Goal: Task Accomplishment & Management: Manage account settings

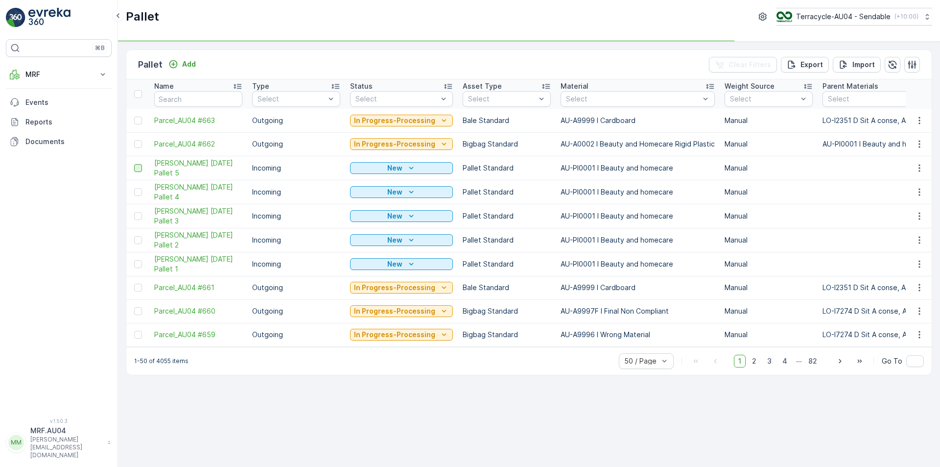
click at [140, 166] on div at bounding box center [138, 168] width 8 height 8
click at [134, 164] on input "checkbox" at bounding box center [134, 164] width 0 height 0
click at [136, 190] on div at bounding box center [138, 192] width 8 height 8
click at [134, 188] on input "checkbox" at bounding box center [134, 188] width 0 height 0
click at [139, 219] on div at bounding box center [138, 216] width 8 height 8
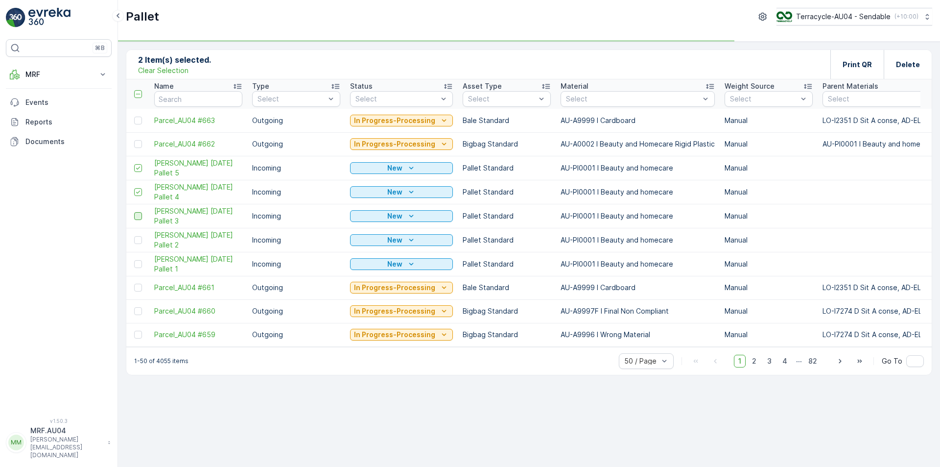
click at [134, 212] on input "checkbox" at bounding box center [134, 212] width 0 height 0
click at [138, 241] on div at bounding box center [138, 240] width 8 height 8
click at [134, 236] on input "checkbox" at bounding box center [134, 236] width 0 height 0
click at [139, 268] on td at bounding box center [137, 264] width 23 height 24
click at [140, 263] on div at bounding box center [138, 264] width 8 height 8
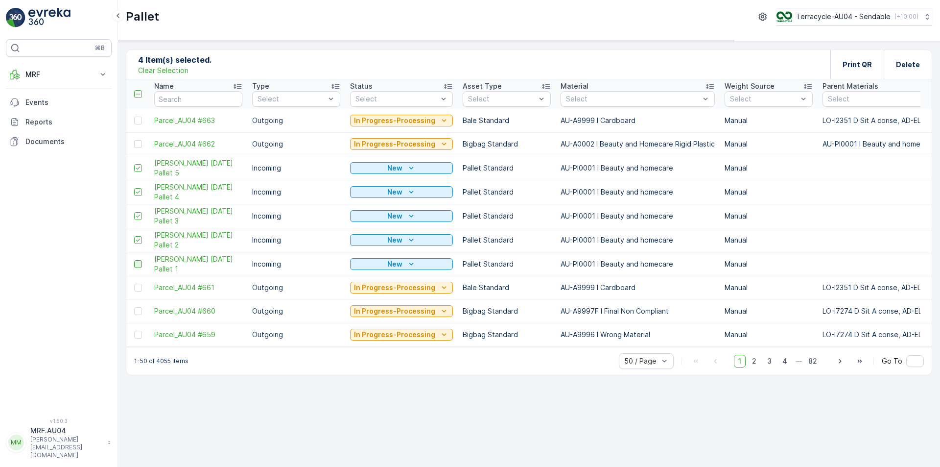
click at [134, 260] on input "checkbox" at bounding box center [134, 260] width 0 height 0
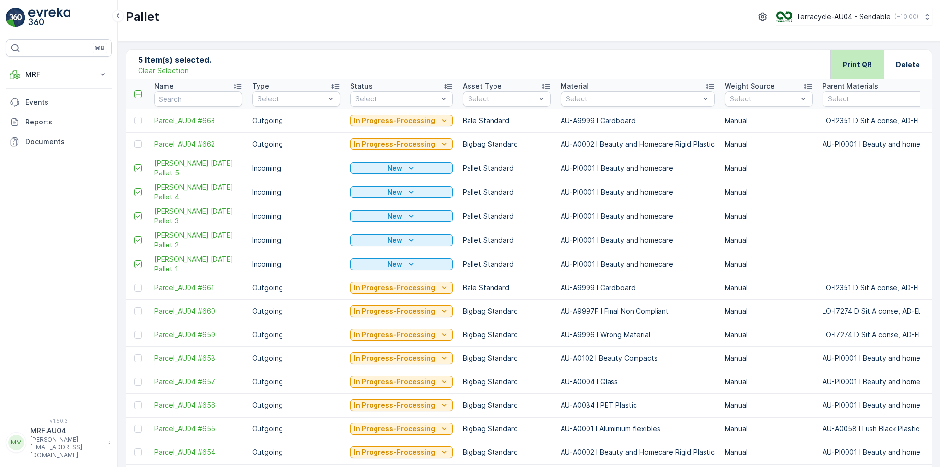
click at [853, 58] on div "Print QR" at bounding box center [857, 64] width 29 height 29
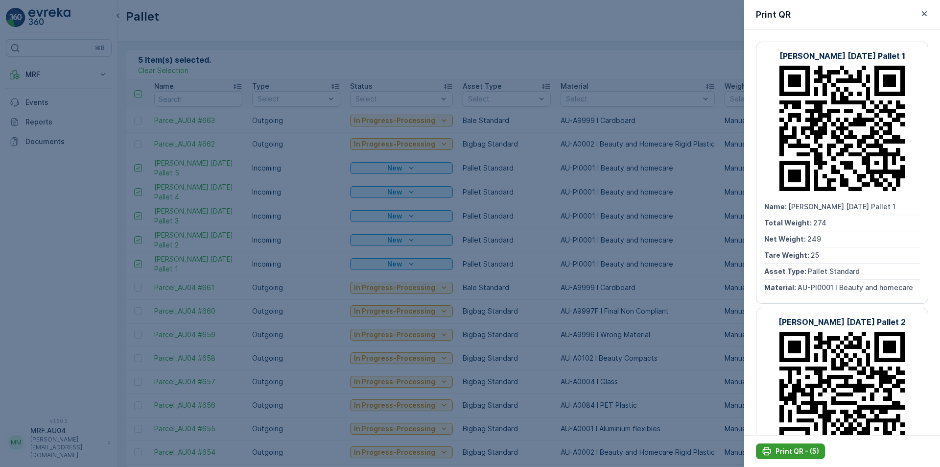
click at [800, 446] on p "Print QR - (5)" at bounding box center [797, 451] width 44 height 10
click at [541, 31] on div at bounding box center [470, 233] width 940 height 467
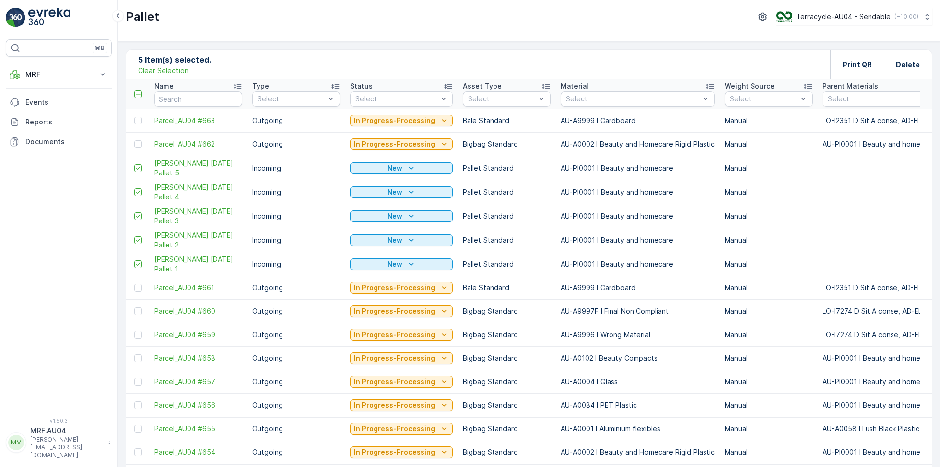
click at [404, 256] on td "New" at bounding box center [401, 264] width 113 height 24
click at [403, 263] on div "New" at bounding box center [401, 264] width 95 height 10
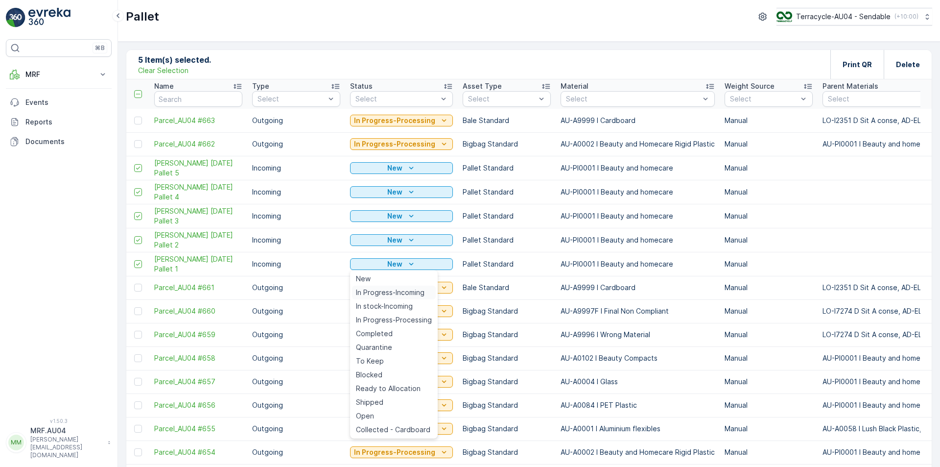
click at [395, 293] on span "In Progress-Incoming" at bounding box center [390, 292] width 69 height 10
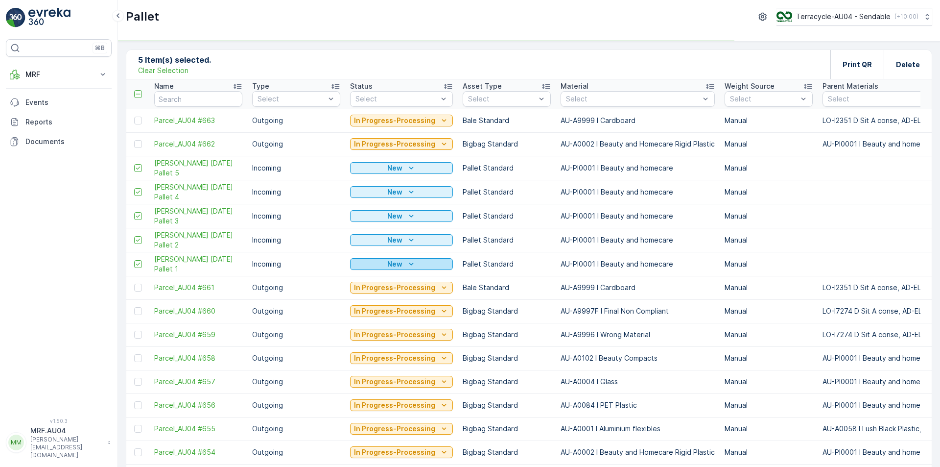
click at [406, 264] on icon "New" at bounding box center [411, 264] width 10 height 10
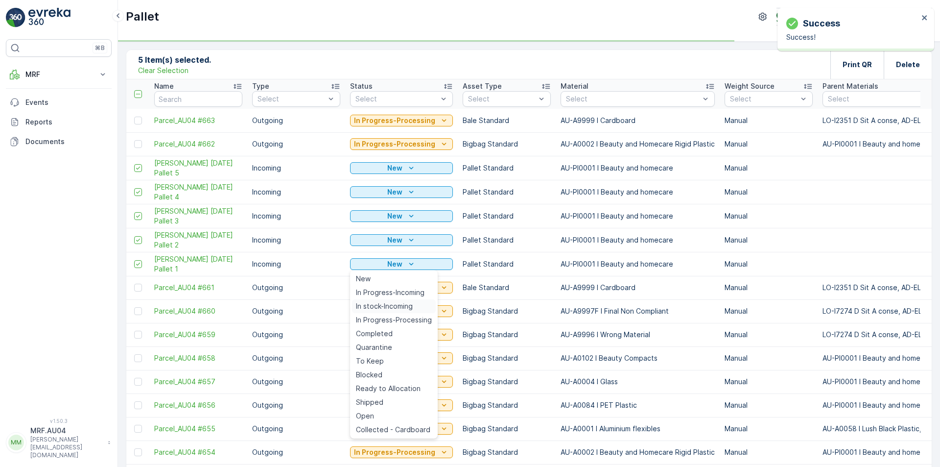
click at [401, 303] on span "In stock-Incoming" at bounding box center [384, 306] width 57 height 10
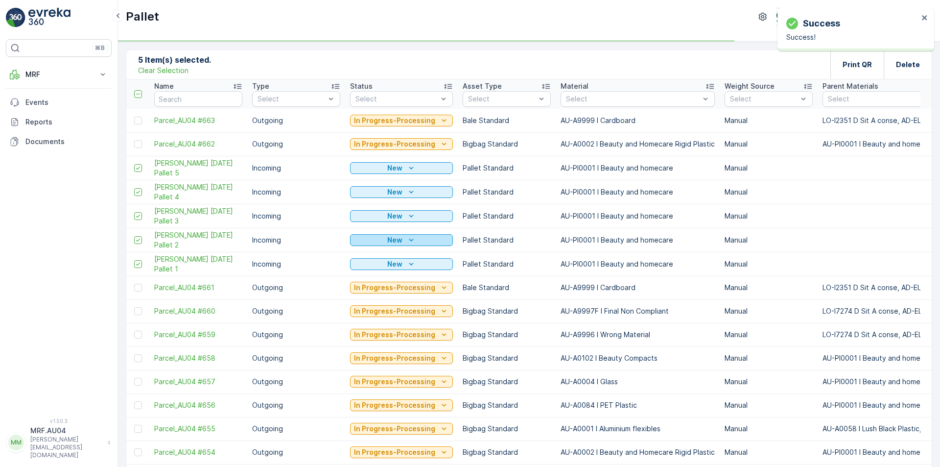
click at [407, 240] on icon "New" at bounding box center [411, 240] width 10 height 10
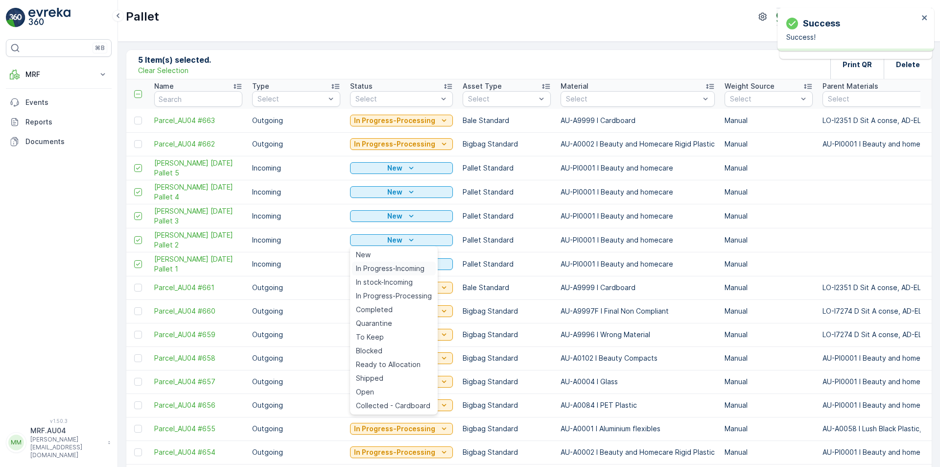
click at [399, 267] on span "In Progress-Incoming" at bounding box center [390, 268] width 69 height 10
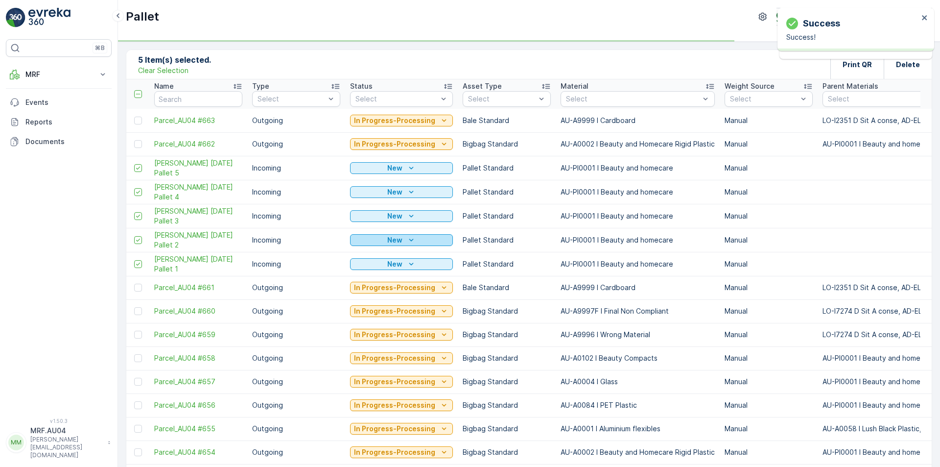
click at [406, 240] on icon "New" at bounding box center [411, 240] width 10 height 10
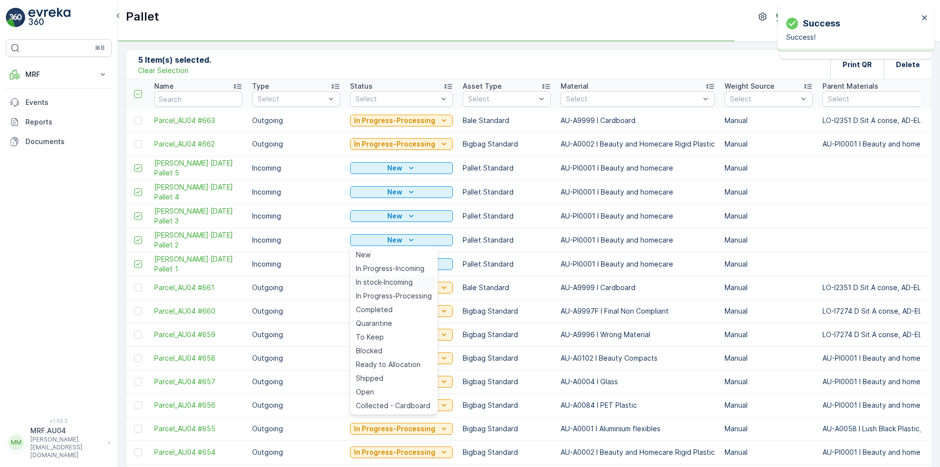
click at [387, 278] on span "In stock-Incoming" at bounding box center [384, 282] width 57 height 10
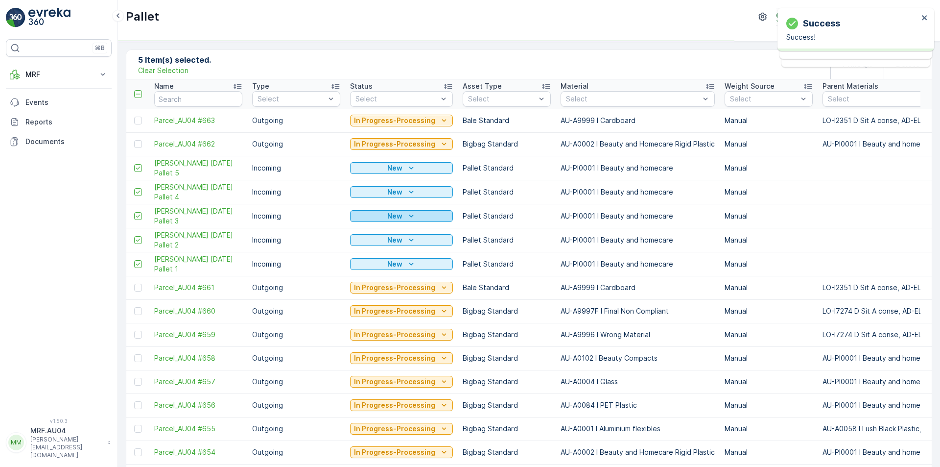
click at [409, 219] on icon "New" at bounding box center [411, 216] width 10 height 10
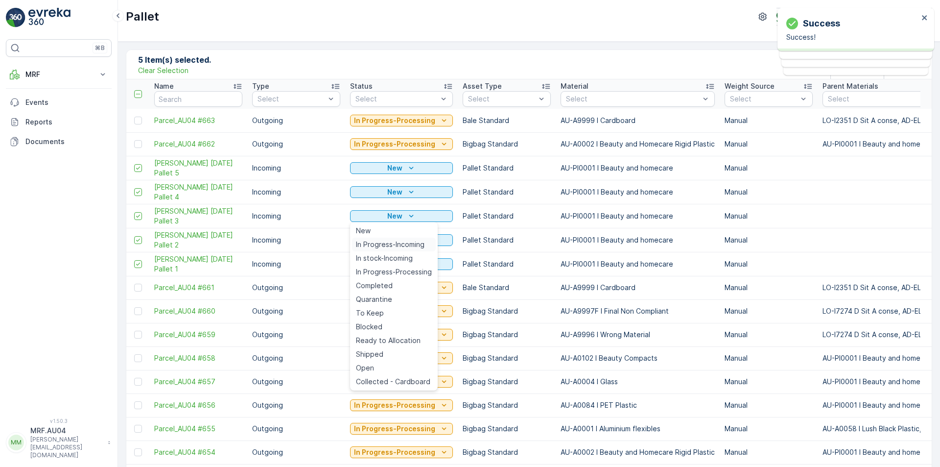
click at [406, 241] on span "In Progress-Incoming" at bounding box center [390, 244] width 69 height 10
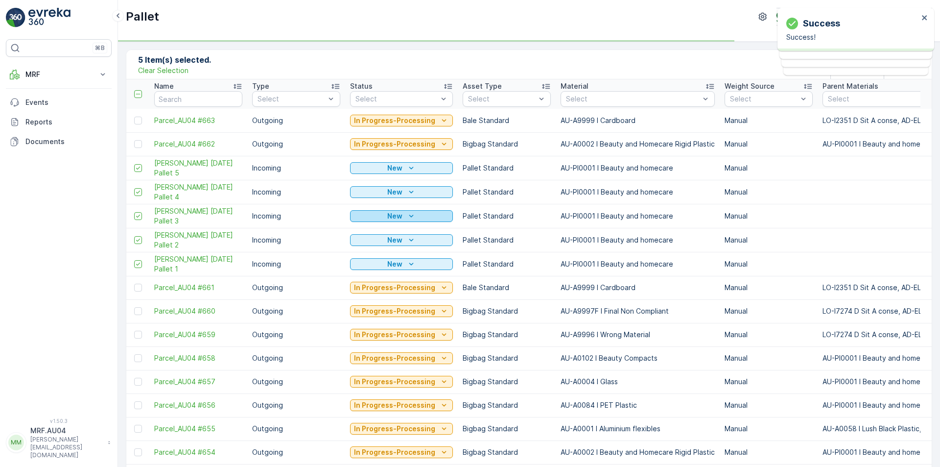
click at [413, 219] on icon "New" at bounding box center [411, 216] width 10 height 10
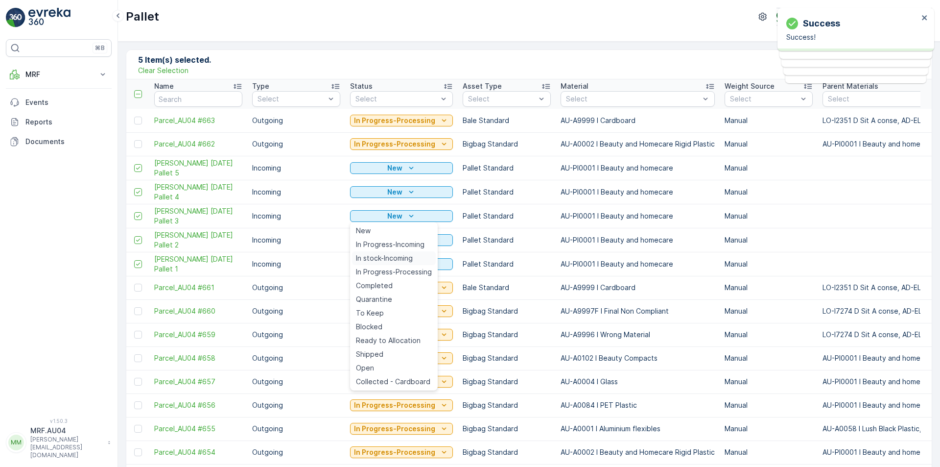
click at [401, 256] on span "In stock-Incoming" at bounding box center [384, 258] width 57 height 10
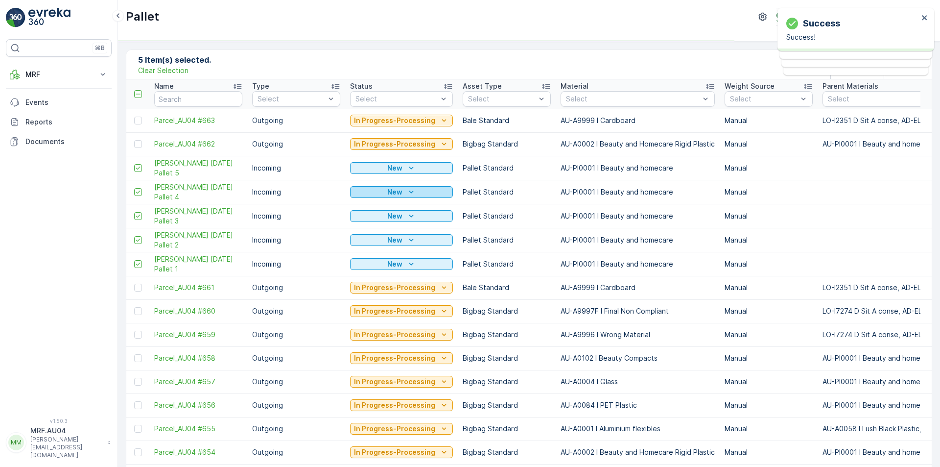
click at [413, 192] on icon "New" at bounding box center [411, 192] width 10 height 10
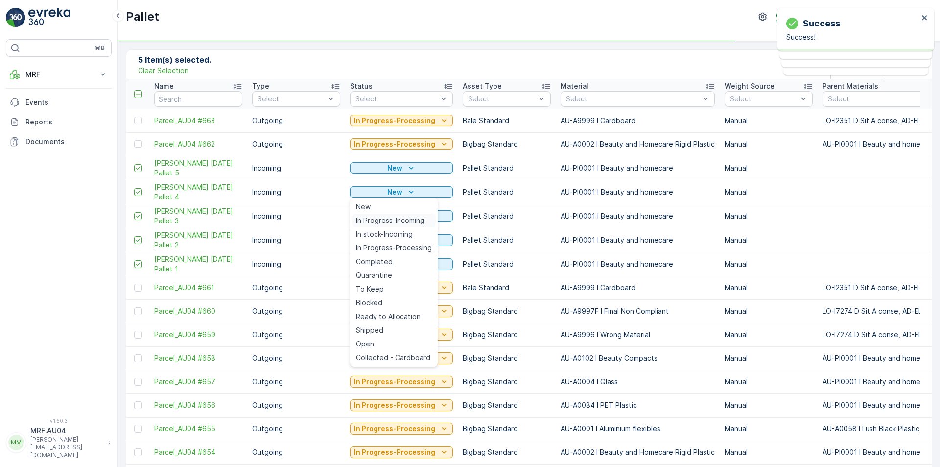
click at [406, 219] on span "In Progress-Incoming" at bounding box center [390, 220] width 69 height 10
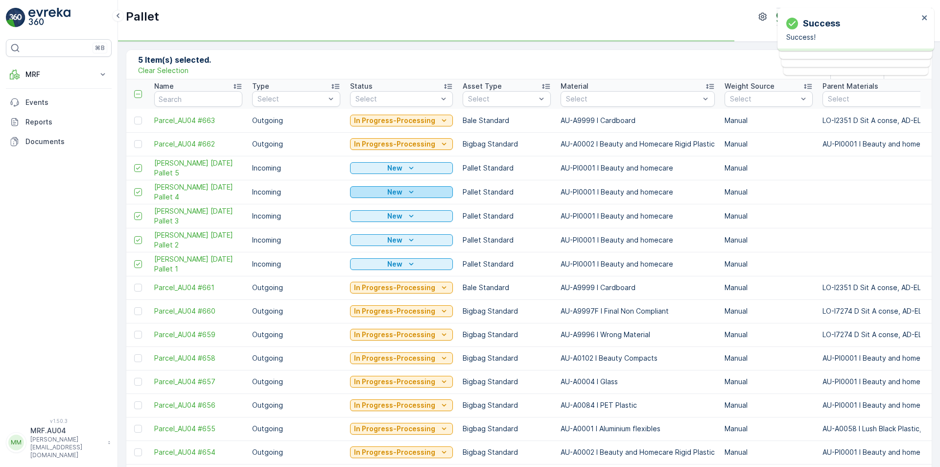
click at [409, 192] on icon "New" at bounding box center [411, 191] width 4 height 2
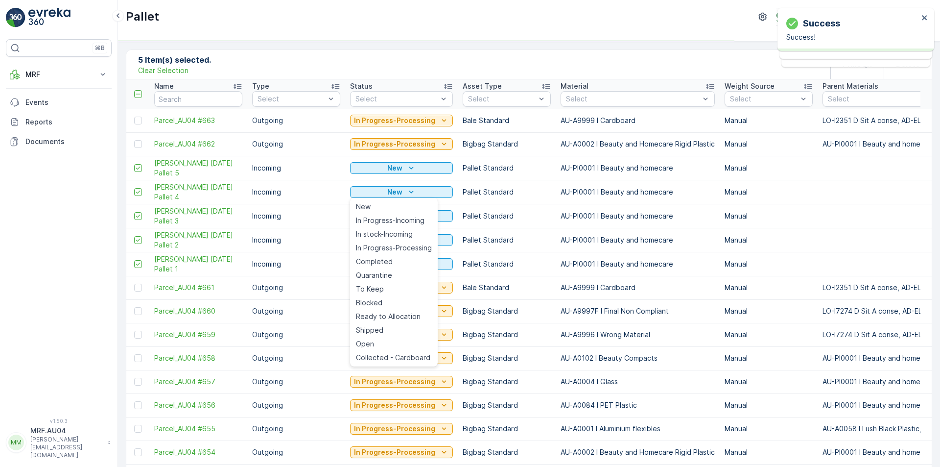
click at [399, 232] on td "New" at bounding box center [401, 240] width 113 height 24
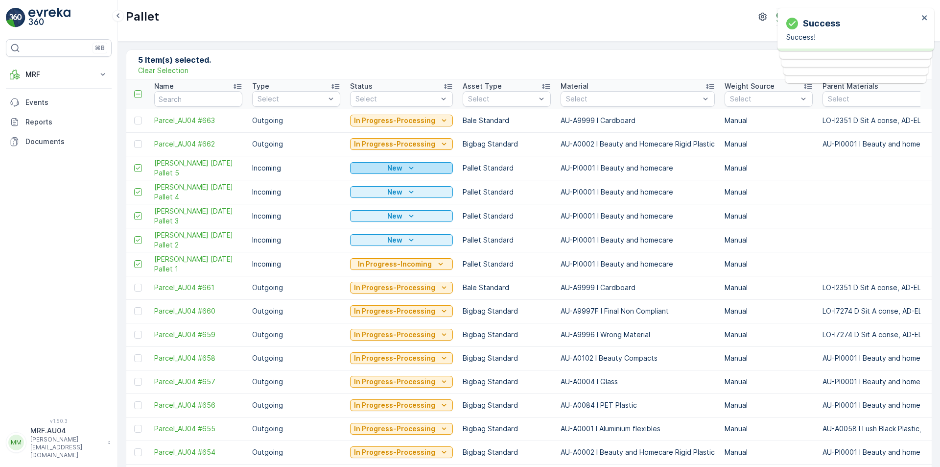
click at [409, 166] on icon "New" at bounding box center [411, 168] width 10 height 10
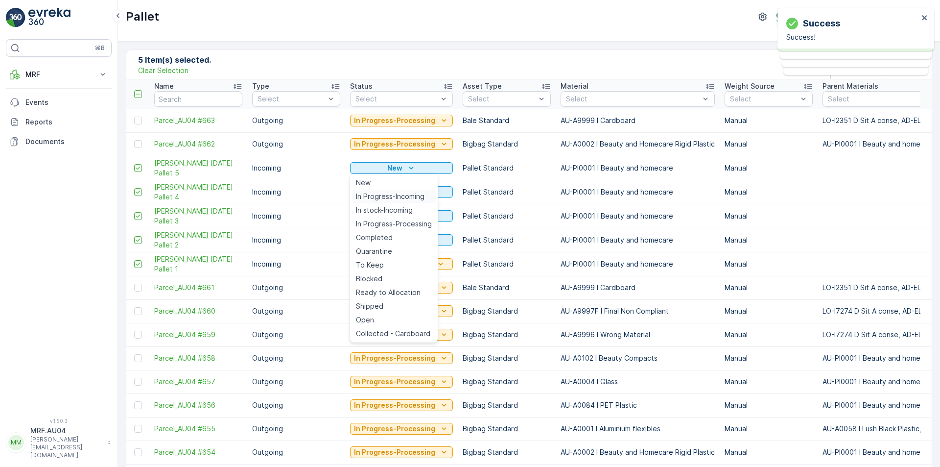
click at [408, 196] on span "In Progress-Incoming" at bounding box center [390, 196] width 69 height 10
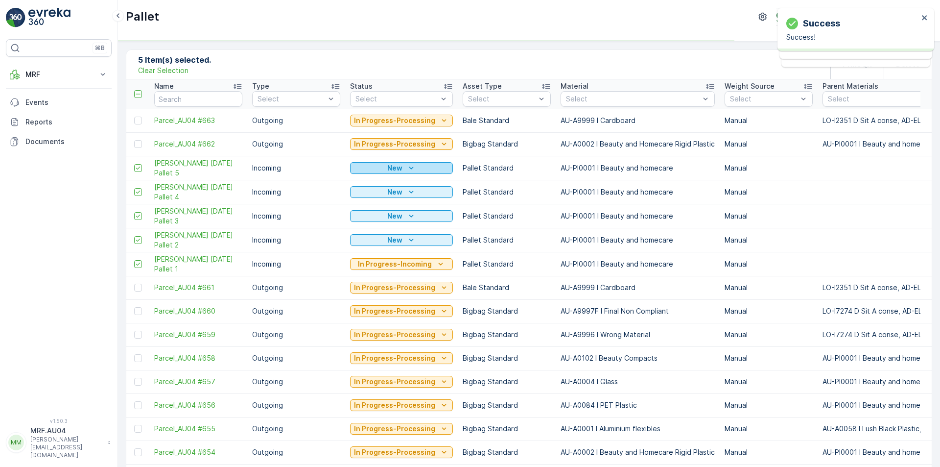
click at [414, 171] on icon "New" at bounding box center [411, 168] width 10 height 10
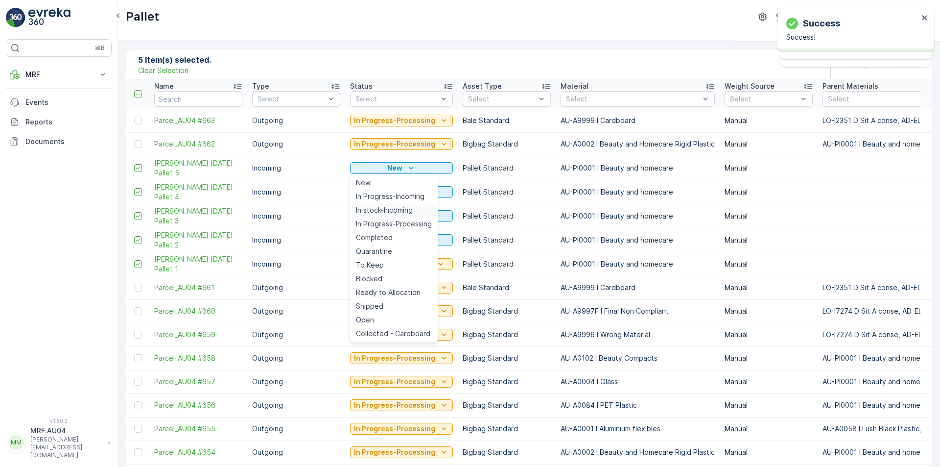
click at [407, 205] on span "In stock-Incoming" at bounding box center [384, 210] width 57 height 10
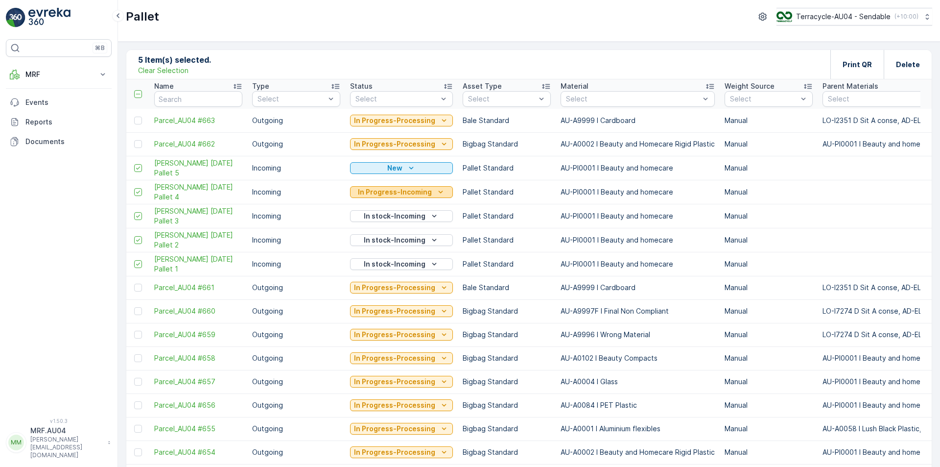
click at [407, 189] on p "In Progress-Incoming" at bounding box center [395, 192] width 74 height 10
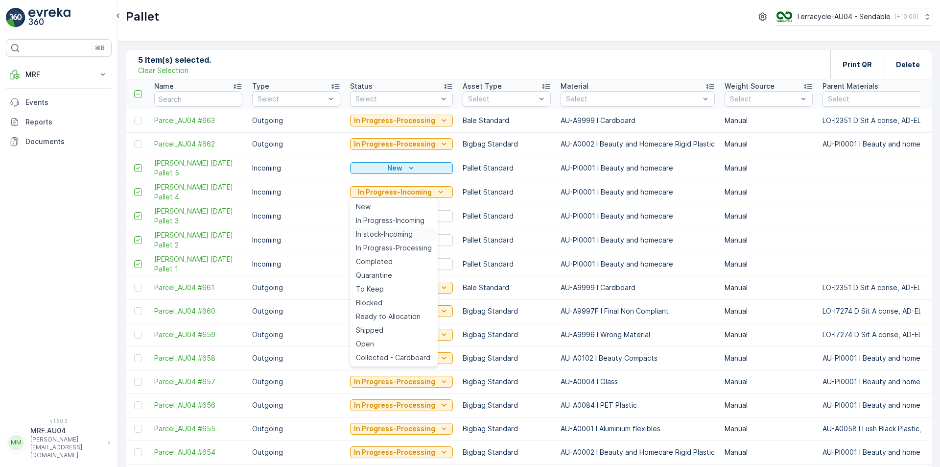
click at [400, 232] on span "In stock-Incoming" at bounding box center [384, 234] width 57 height 10
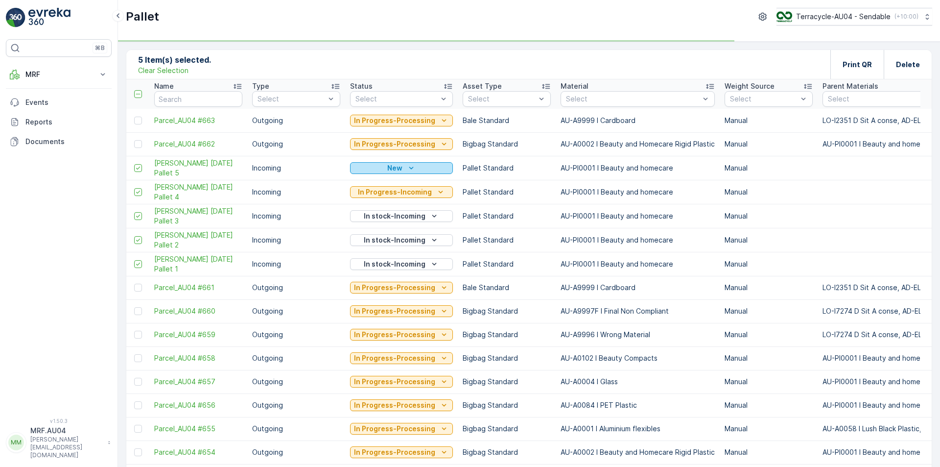
click at [417, 164] on div "New" at bounding box center [401, 168] width 95 height 10
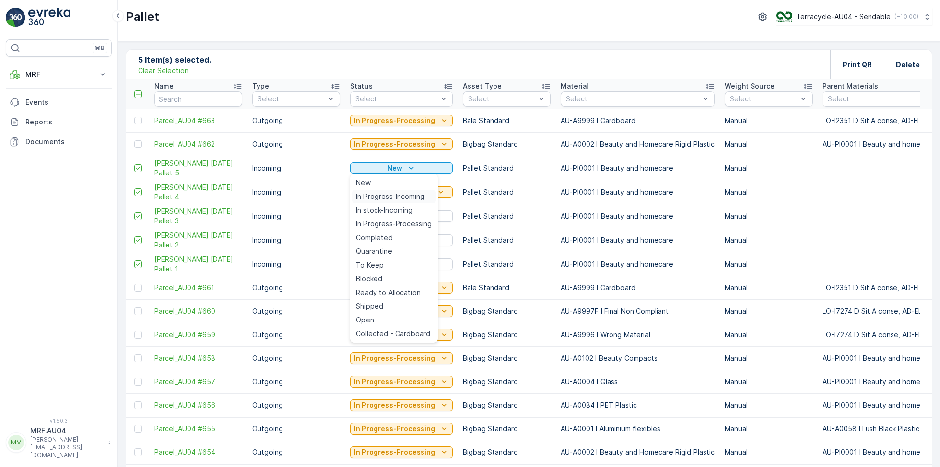
click at [398, 193] on span "In Progress-Incoming" at bounding box center [390, 196] width 69 height 10
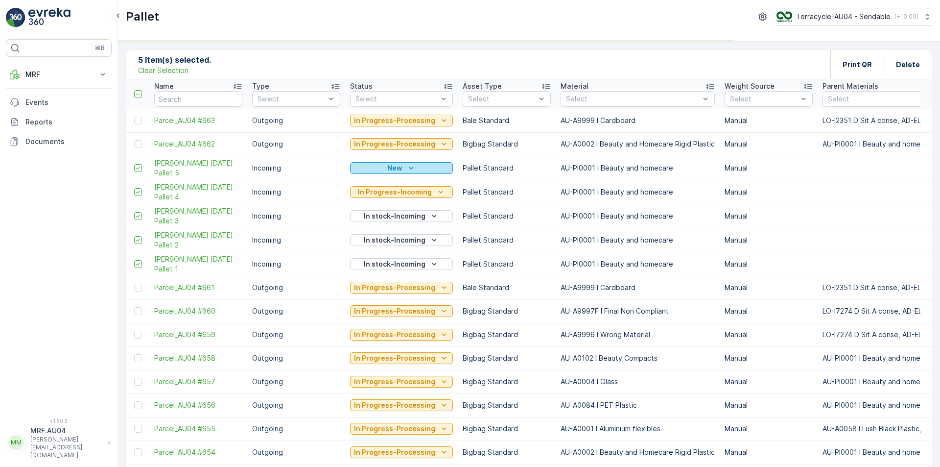
click at [409, 170] on icon "New" at bounding box center [411, 168] width 10 height 10
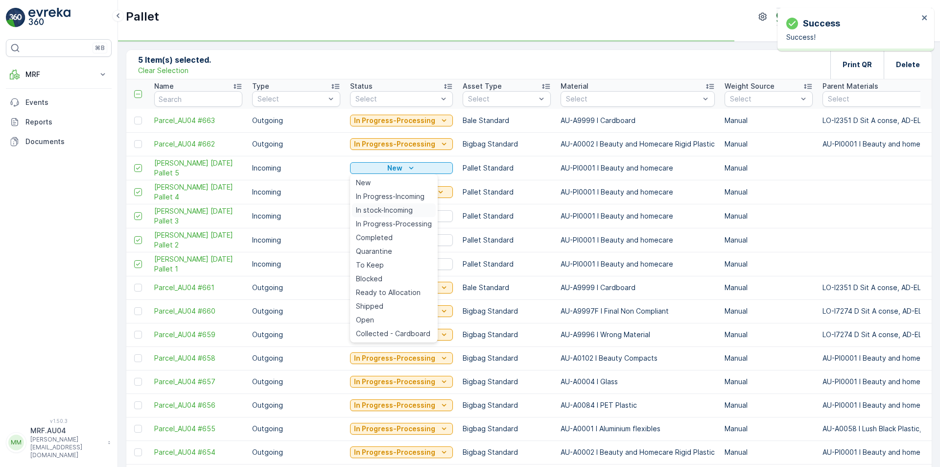
click at [385, 215] on div "In stock-Incoming" at bounding box center [394, 210] width 84 height 14
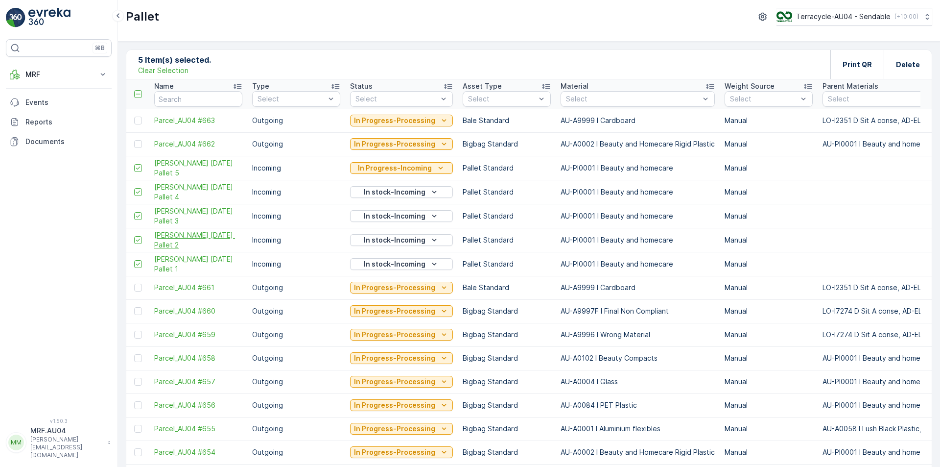
click at [210, 238] on span "FD Mecca 17/09/2025 Pallet 2" at bounding box center [198, 240] width 88 height 20
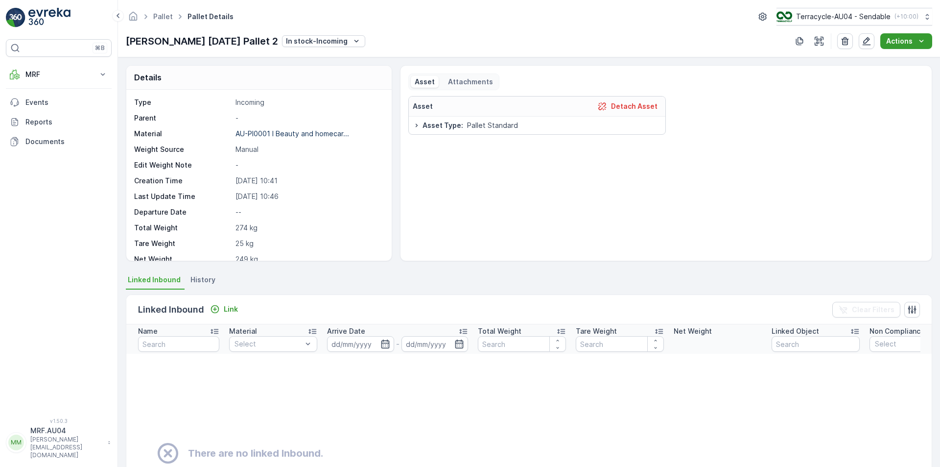
click at [888, 41] on p "Actions" at bounding box center [899, 41] width 26 height 10
click at [900, 63] on span "Update Weight" at bounding box center [911, 60] width 50 height 10
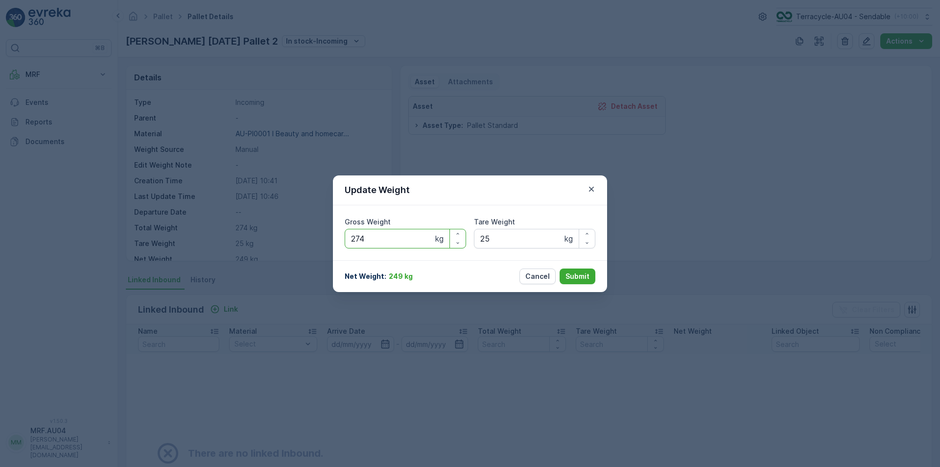
drag, startPoint x: 393, startPoint y: 248, endPoint x: 221, endPoint y: 223, distance: 173.2
click at [221, 223] on div "Update Weight Gross Weight 274 kg Tare Weight 25 kg Net Weight : 249 kg Cancel …" at bounding box center [470, 233] width 940 height 467
type Weight "238"
click at [587, 283] on button "Submit" at bounding box center [578, 276] width 36 height 16
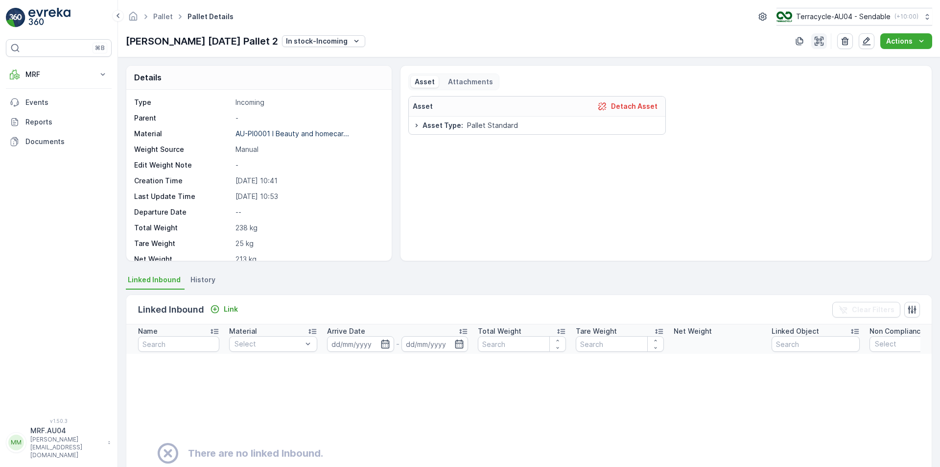
click at [823, 43] on icon "button" at bounding box center [819, 41] width 10 height 10
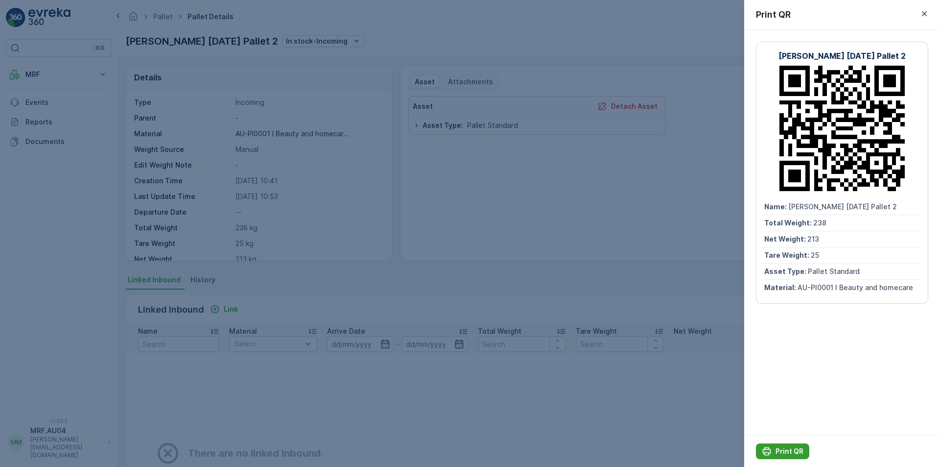
click at [804, 453] on button "Print QR" at bounding box center [782, 451] width 53 height 16
click at [926, 7] on div "Print QR" at bounding box center [842, 15] width 196 height 30
click at [927, 9] on icon "button" at bounding box center [924, 14] width 10 height 10
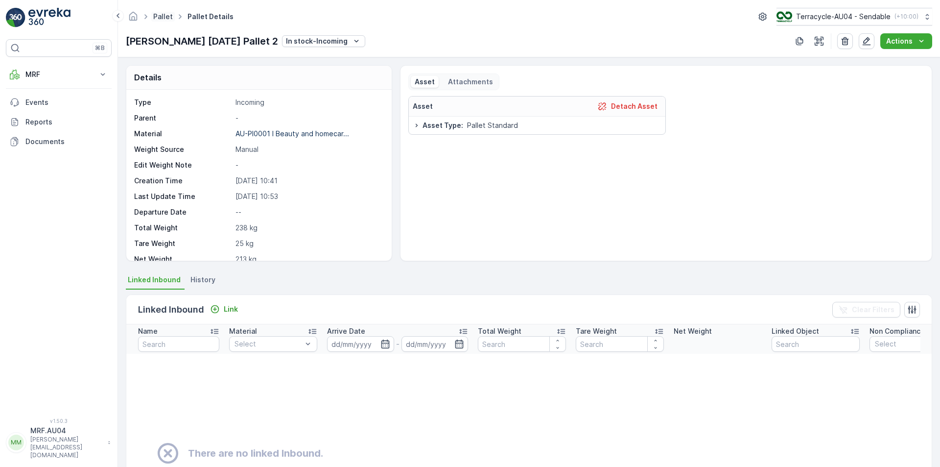
click at [155, 20] on link "Pallet" at bounding box center [163, 16] width 20 height 8
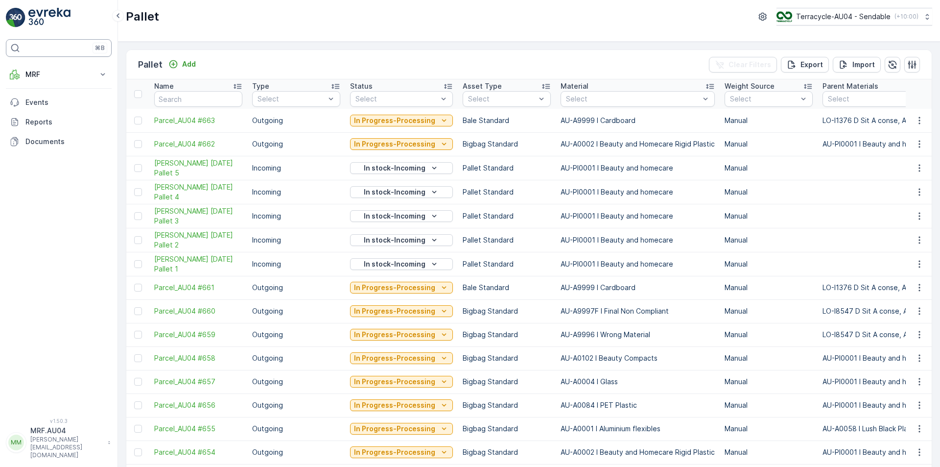
click at [23, 50] on div "⌘B" at bounding box center [59, 48] width 106 height 18
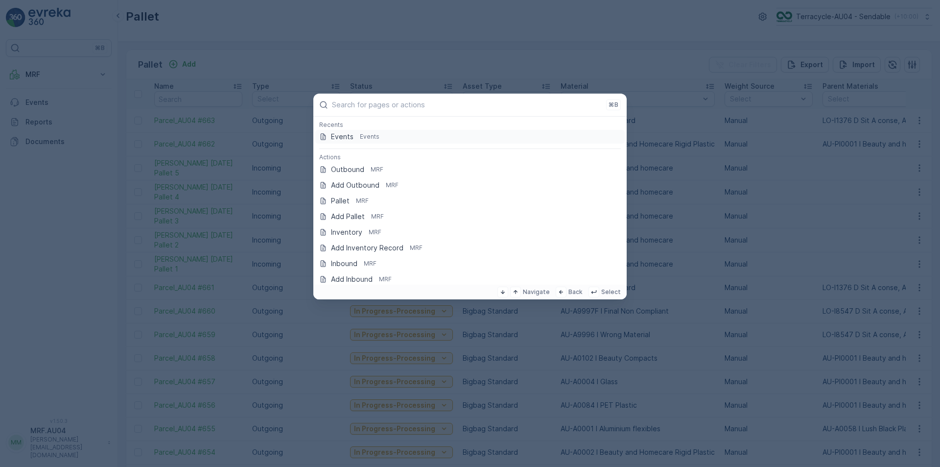
click at [610, 99] on button "⌘B" at bounding box center [613, 104] width 15 height 11
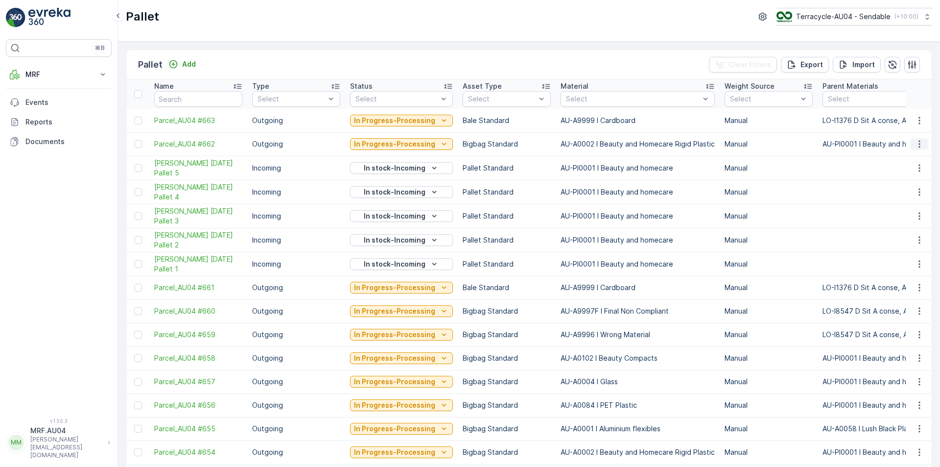
click at [919, 147] on icon "button" at bounding box center [920, 144] width 10 height 10
click at [922, 173] on div "Edit Pallet" at bounding box center [907, 172] width 65 height 14
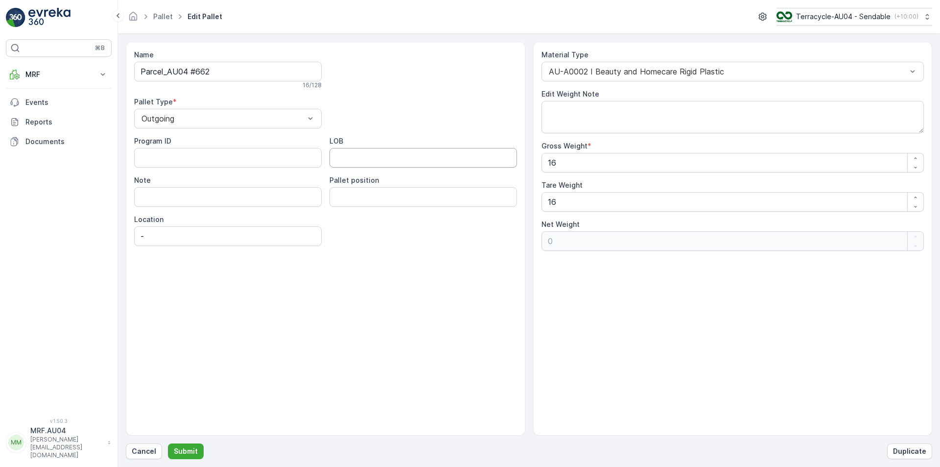
click at [383, 165] on input "LOB" at bounding box center [423, 158] width 188 height 20
type input "46"
click at [399, 194] on position "Pallet position" at bounding box center [423, 197] width 188 height 20
click at [141, 450] on p "Cancel" at bounding box center [144, 451] width 24 height 10
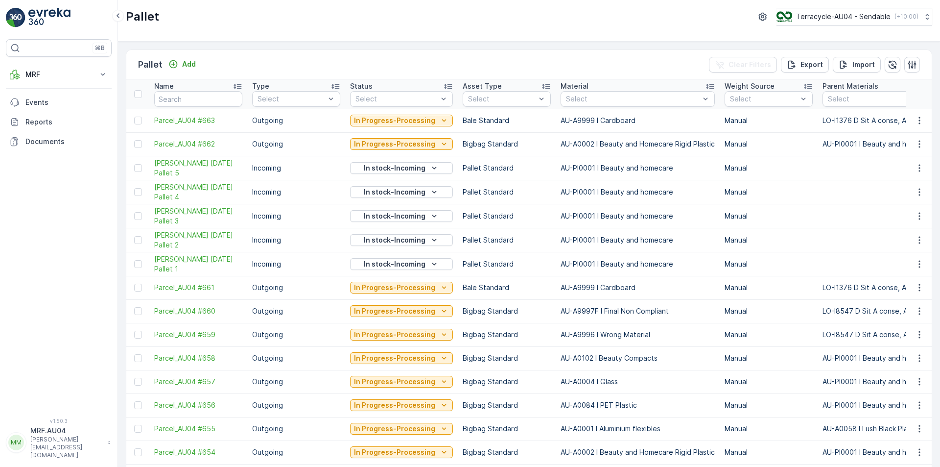
click at [918, 153] on td at bounding box center [919, 143] width 26 height 23
click at [918, 151] on td at bounding box center [919, 143] width 26 height 23
click at [915, 144] on icon "button" at bounding box center [920, 144] width 10 height 10
click at [897, 169] on span "Edit Pallet" at bounding box center [895, 172] width 33 height 10
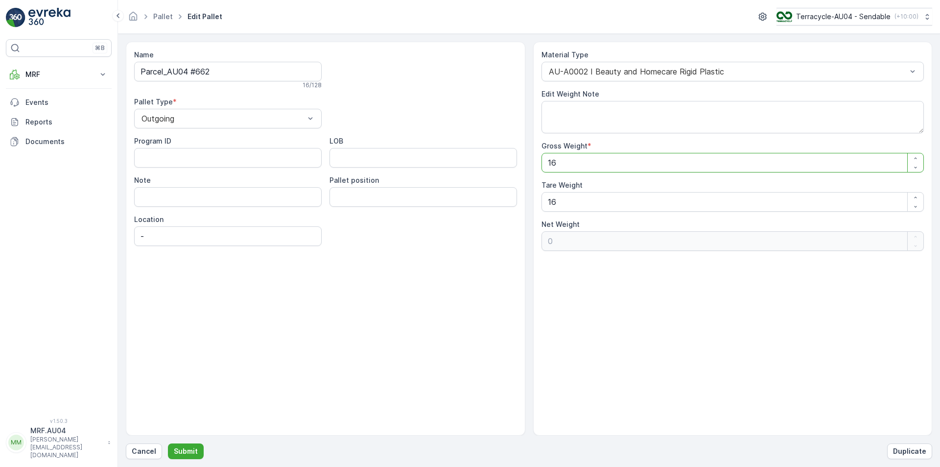
drag, startPoint x: 583, startPoint y: 159, endPoint x: 400, endPoint y: 158, distance: 182.1
click at [400, 158] on div "Name Parcel_AU04 #662 16 / 128 Pallet Type * Outgoing Program ID LOB Note Palle…" at bounding box center [529, 239] width 806 height 394
type Weight "2"
type Weight "-14"
type Weight "24"
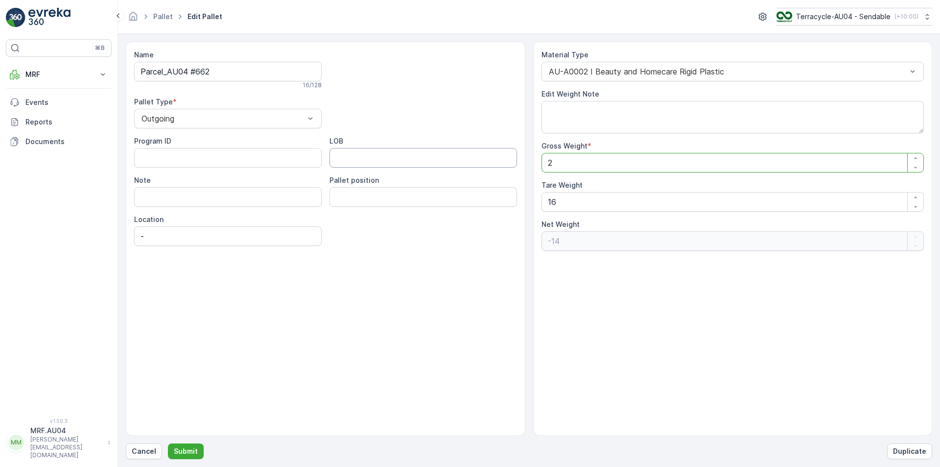
type Weight "8"
type Weight "246"
type Weight "230"
type Weight "246"
drag, startPoint x: 592, startPoint y: 197, endPoint x: 342, endPoint y: 224, distance: 251.6
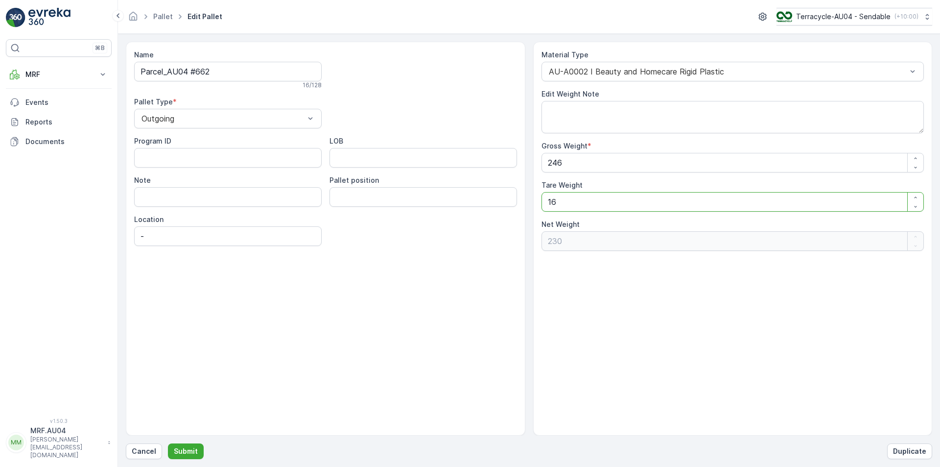
click at [342, 224] on div "Name Parcel_AU04 #662 16 / 128 Pallet Type * Outgoing Program ID LOB Note Palle…" at bounding box center [529, 239] width 806 height 394
type Weight "2"
type Weight "244"
type Weight "24"
type Weight "222"
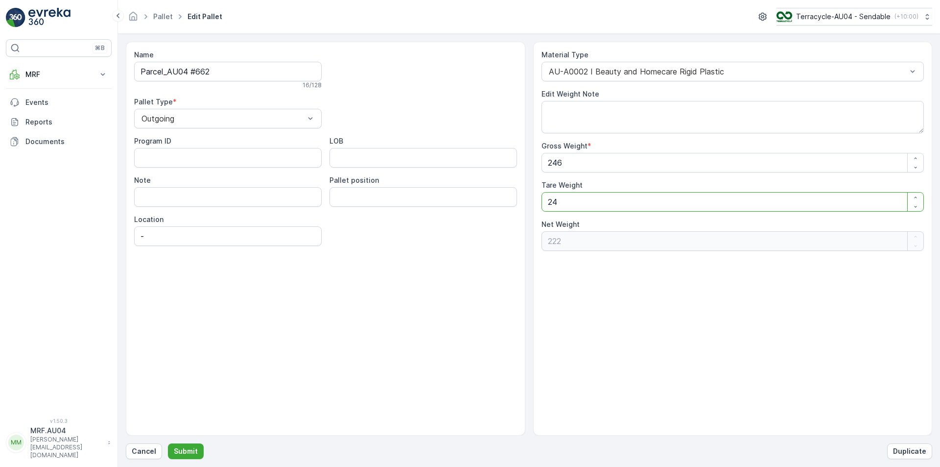
type Weight "246"
type Weight "0"
type Weight "246"
click at [178, 444] on button "Submit" at bounding box center [186, 451] width 36 height 16
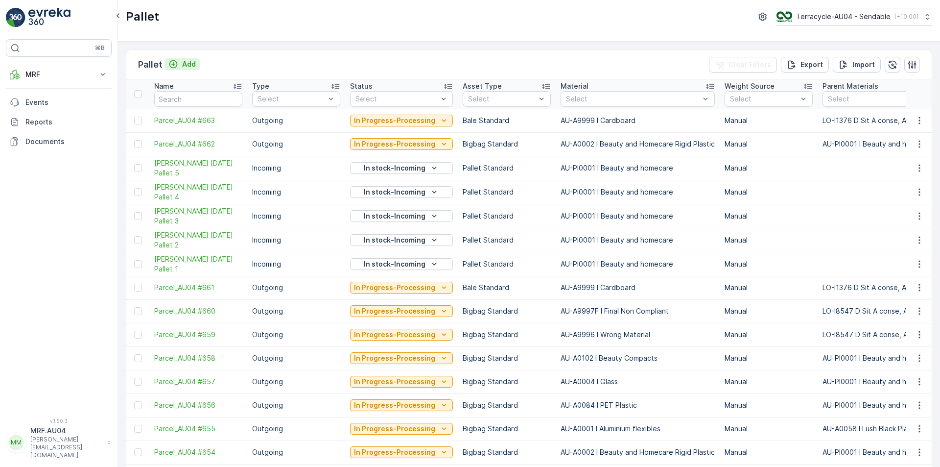
click at [174, 66] on icon "Add" at bounding box center [173, 64] width 10 height 10
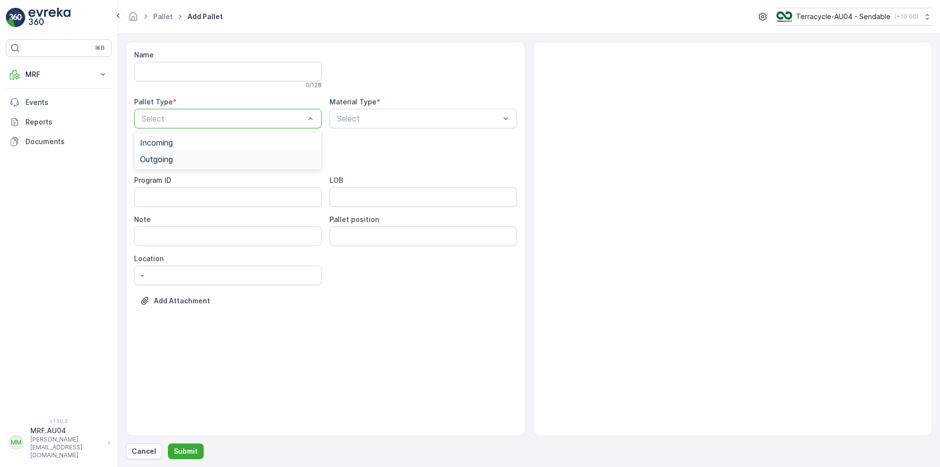
click at [224, 163] on div "Outgoing" at bounding box center [228, 159] width 176 height 9
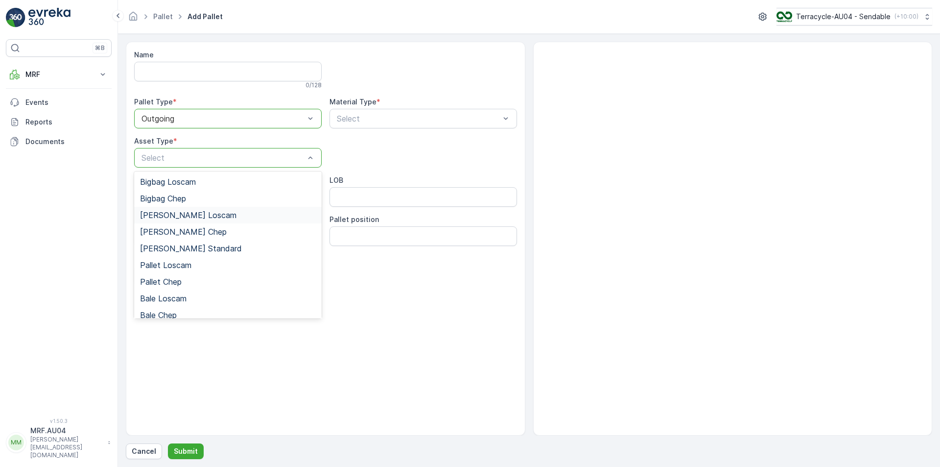
scroll to position [90, 0]
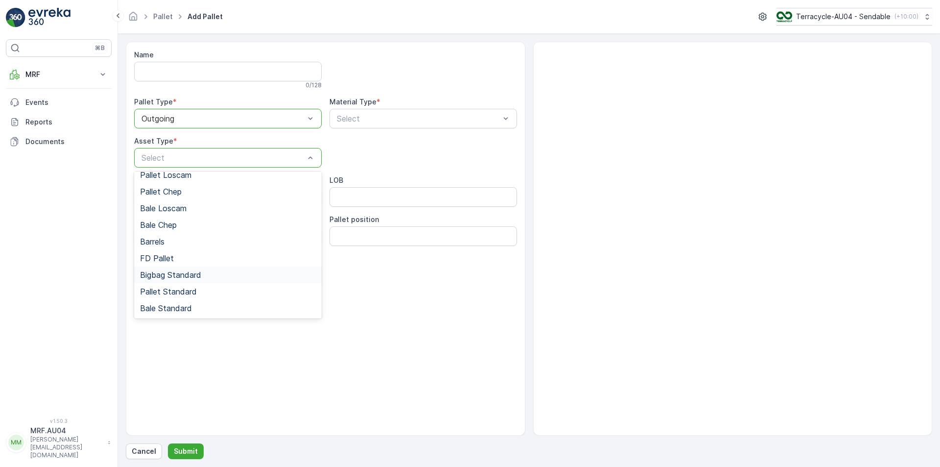
click at [211, 273] on div "Bigbag Standard" at bounding box center [228, 274] width 176 height 9
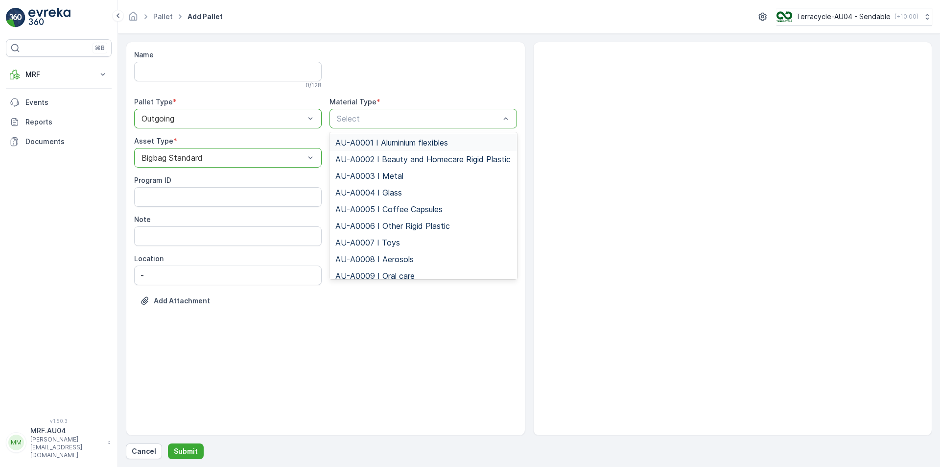
click at [393, 127] on div "Select" at bounding box center [423, 119] width 188 height 20
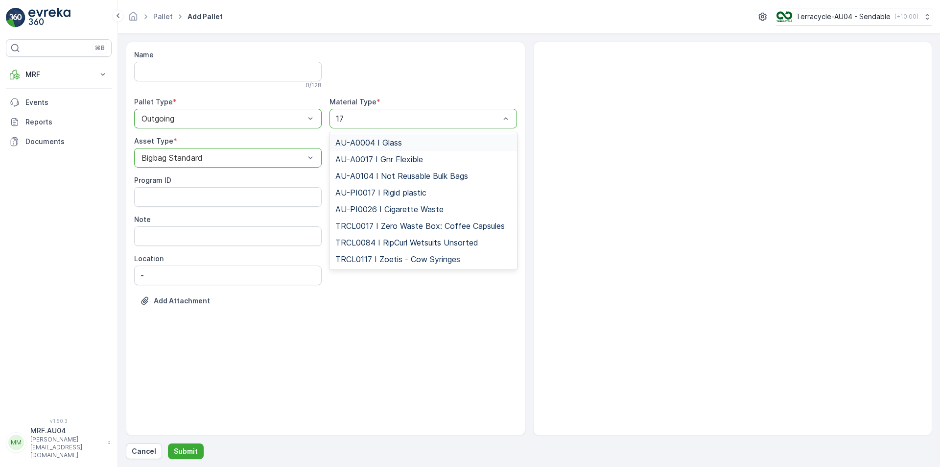
type input "1"
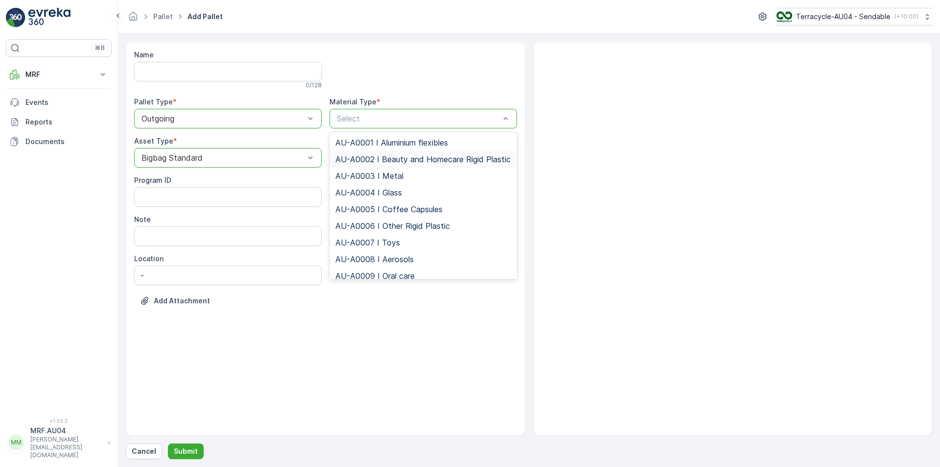
click at [388, 164] on span "AU-A0002 I Beauty and Homecare Rigid Plastic" at bounding box center [422, 159] width 175 height 9
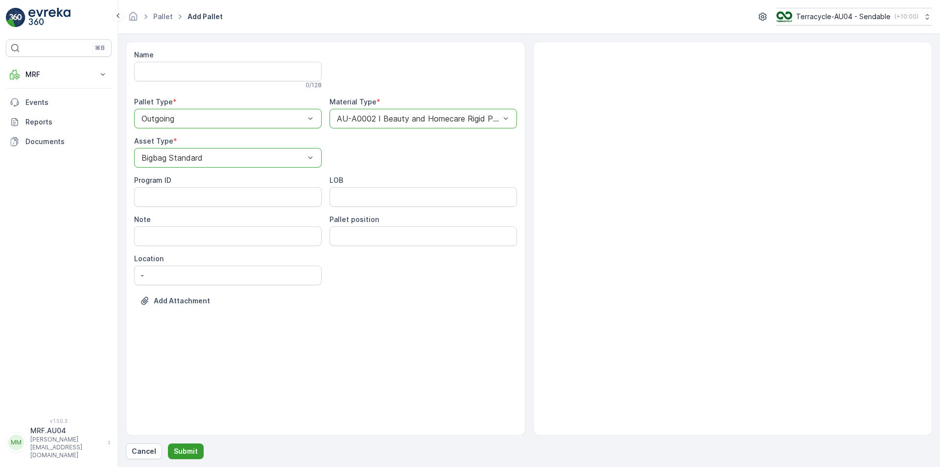
click at [181, 455] on p "Submit" at bounding box center [186, 451] width 24 height 10
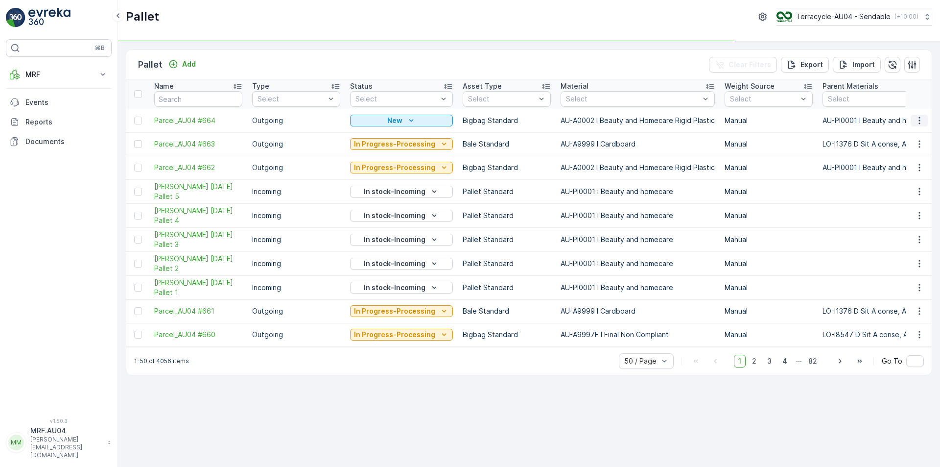
click at [920, 117] on icon "button" at bounding box center [918, 120] width 1 height 7
click at [899, 152] on span "Edit Pallet" at bounding box center [895, 149] width 33 height 10
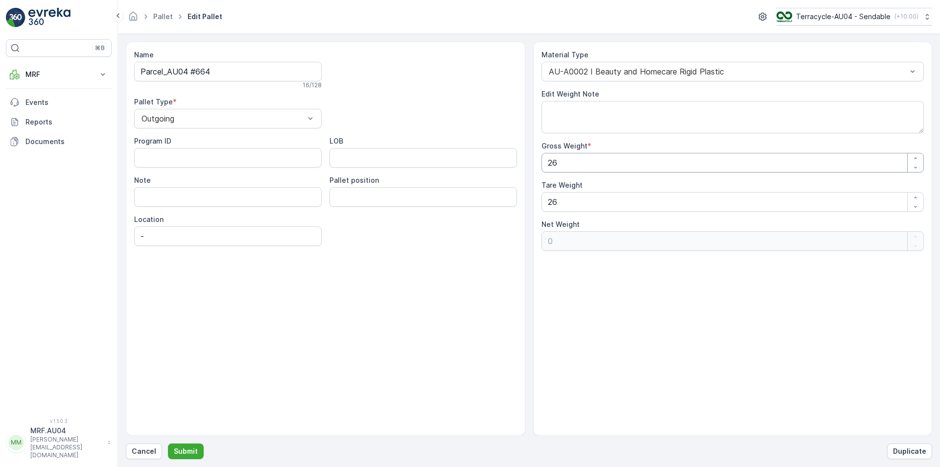
drag, startPoint x: 595, startPoint y: 156, endPoint x: 439, endPoint y: 137, distance: 156.8
click at [449, 140] on div "Name Parcel_AU04 #664 16 / 128 Pallet Type * Outgoing Program ID LOB Note Palle…" at bounding box center [529, 239] width 806 height 394
type Weight "1"
type Weight "-25"
type Weight "17"
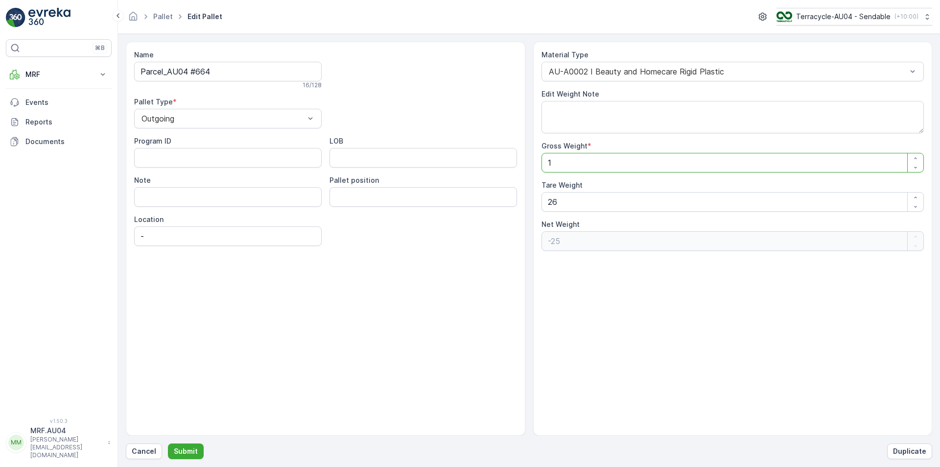
type Weight "-9"
type Weight "17"
drag, startPoint x: 569, startPoint y: 206, endPoint x: 142, endPoint y: 279, distance: 433.6
click at [153, 276] on div "Name Parcel_AU04 #664 16 / 128 Pallet Type * Outgoing Program ID LOB Note Palle…" at bounding box center [529, 239] width 806 height 394
type Weight "1"
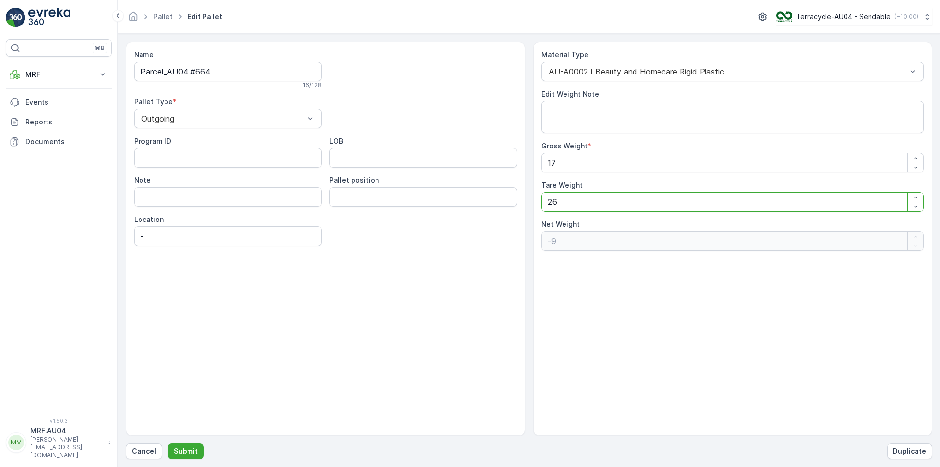
type Weight "16"
type Weight "17"
type Weight "0"
type Weight "17"
click at [179, 455] on p "Submit" at bounding box center [186, 451] width 24 height 10
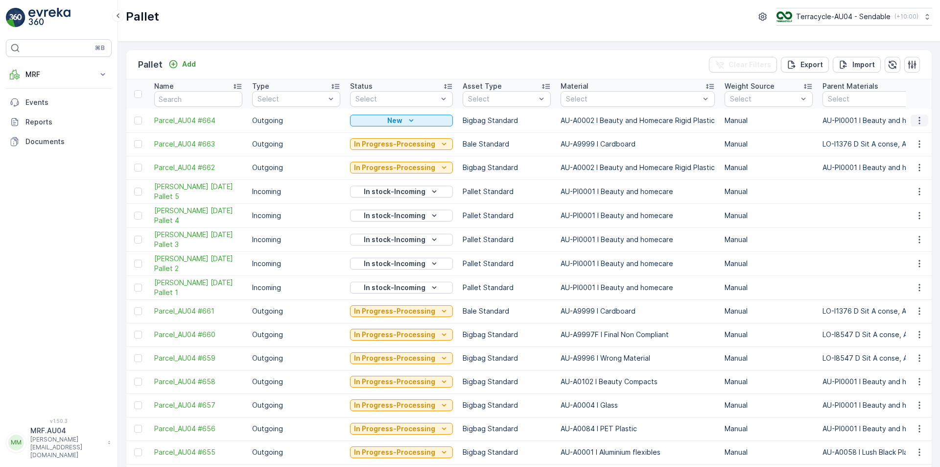
click at [915, 122] on icon "button" at bounding box center [920, 121] width 10 height 10
click at [905, 186] on span "Print QR" at bounding box center [892, 190] width 27 height 10
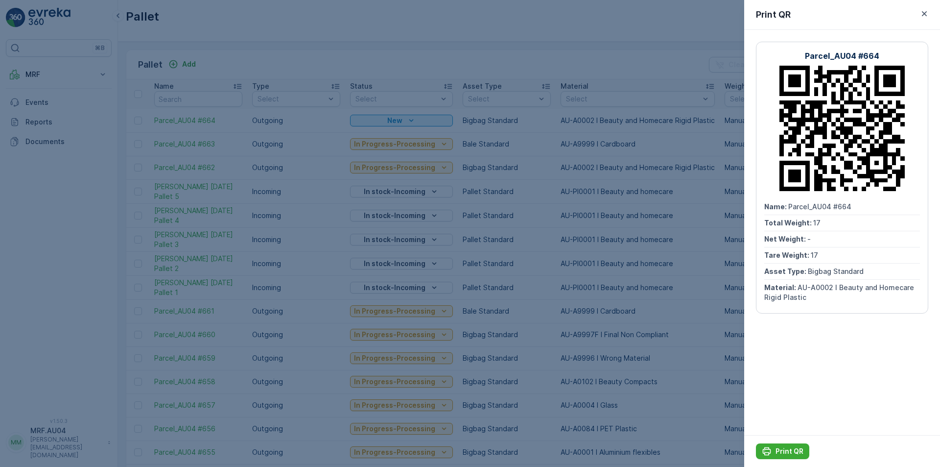
click at [843, 54] on p "Parcel_AU04 #664" at bounding box center [842, 56] width 74 height 12
click at [840, 56] on p "Parcel_AU04 #664" at bounding box center [842, 56] width 74 height 12
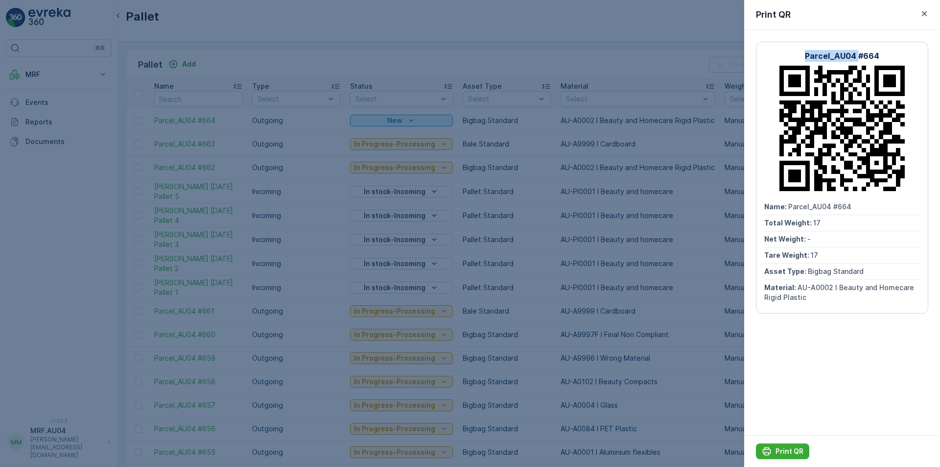
click at [840, 56] on p "Parcel_AU04 #664" at bounding box center [842, 56] width 74 height 12
click at [772, 455] on button "Print QR" at bounding box center [782, 451] width 53 height 16
click at [253, 118] on div at bounding box center [470, 233] width 940 height 467
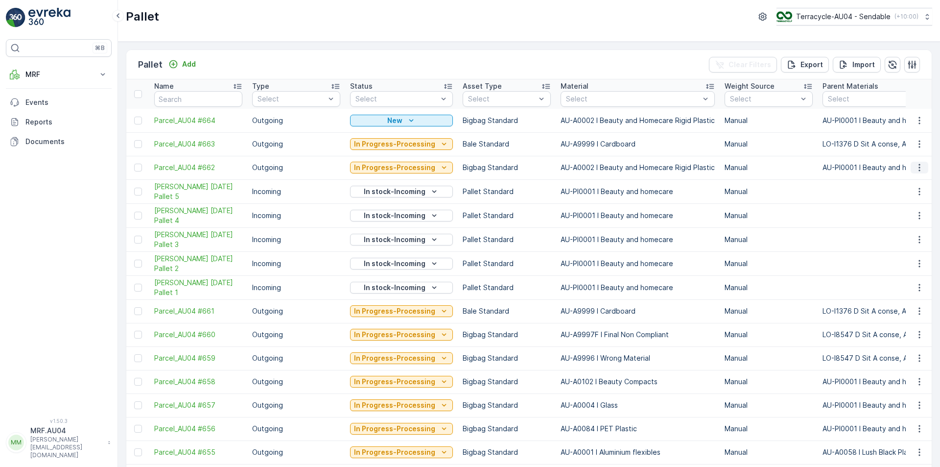
click at [915, 167] on icon "button" at bounding box center [920, 168] width 10 height 10
click at [897, 194] on span "Edit Pallet" at bounding box center [895, 196] width 33 height 10
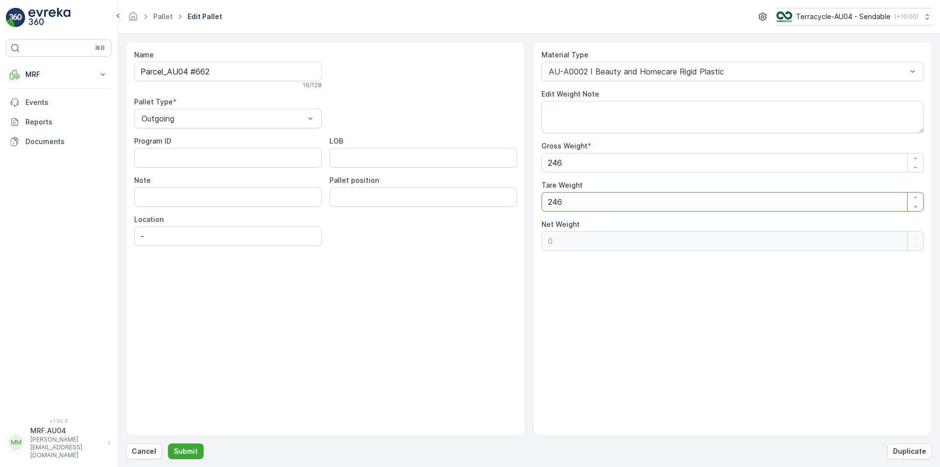
click at [787, 197] on Weight "246" at bounding box center [732, 202] width 383 height 20
type Weight "1"
type Weight "245"
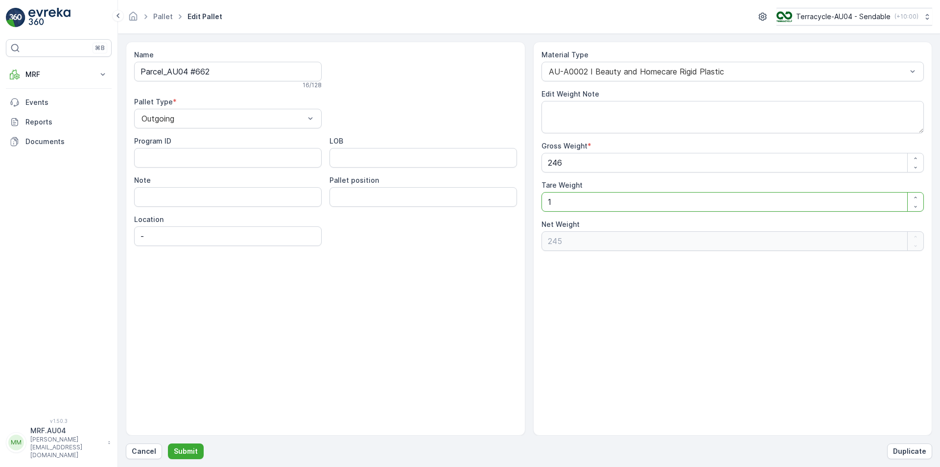
type Weight "16"
type Weight "230"
type Weight "16"
drag, startPoint x: 787, startPoint y: 163, endPoint x: 59, endPoint y: 352, distance: 752.1
click at [233, 317] on div "Name Parcel_AU04 #662 16 / 128 Pallet Type * Outgoing Program ID LOB Note Palle…" at bounding box center [529, 239] width 806 height 394
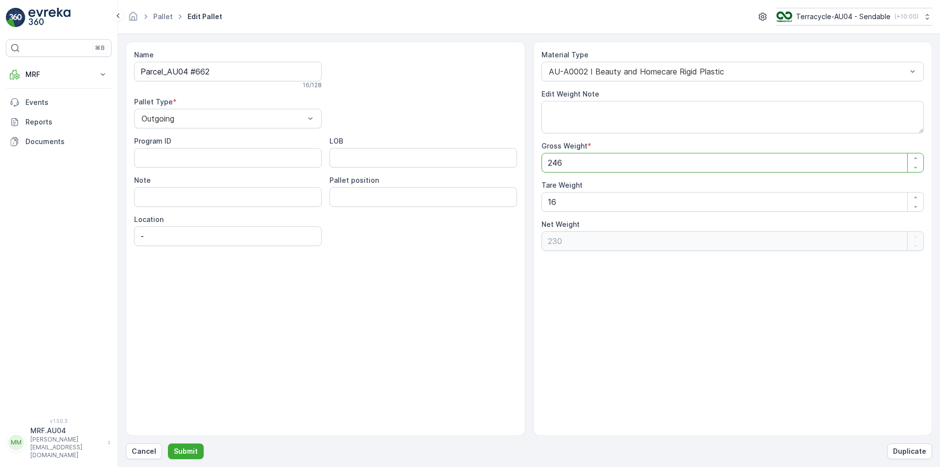
type Weight "1"
type Weight "-15"
type Weight "16"
type Weight "0"
type Weight "16"
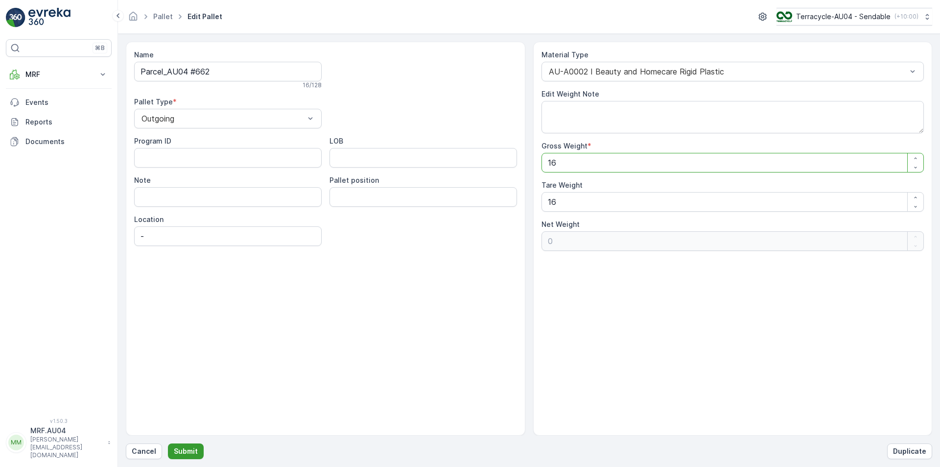
click at [177, 449] on p "Submit" at bounding box center [186, 451] width 24 height 10
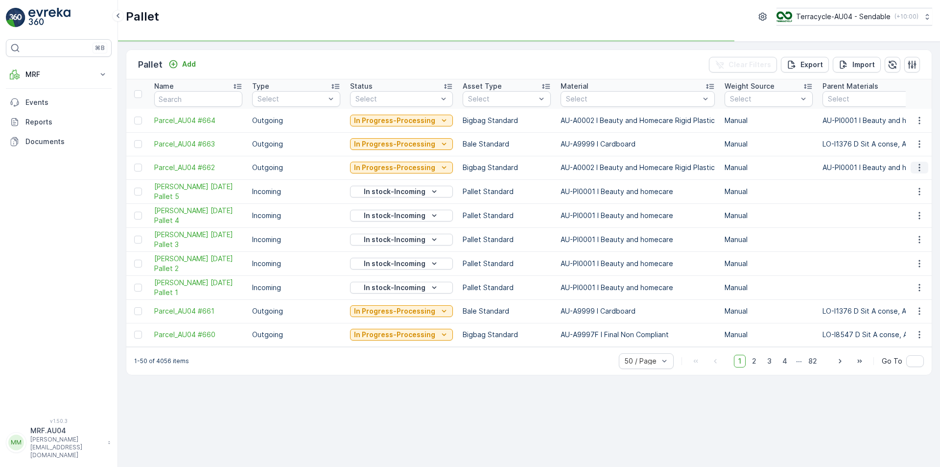
click at [917, 169] on icon "button" at bounding box center [920, 168] width 10 height 10
click at [898, 194] on span "Edit Pallet" at bounding box center [895, 196] width 33 height 10
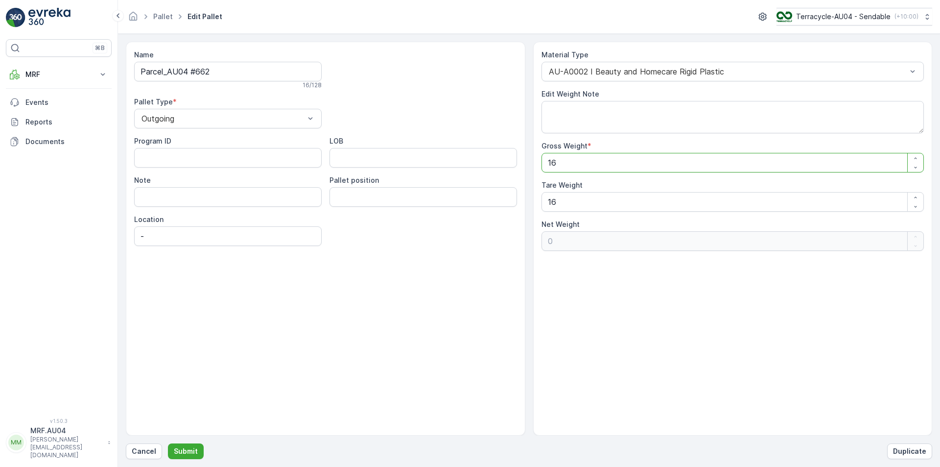
drag, startPoint x: 637, startPoint y: 154, endPoint x: 263, endPoint y: 169, distance: 374.3
click at [275, 170] on div "Name Parcel_AU04 #662 16 / 128 Pallet Type * Outgoing Program ID LOB Note Palle…" at bounding box center [529, 239] width 806 height 394
type Weight "0"
type Weight "-16"
type Weight "02"
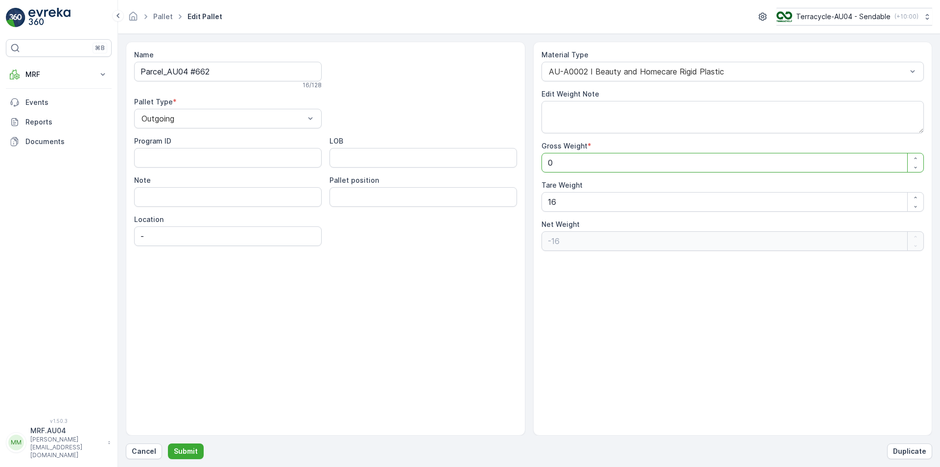
type Weight "-14"
type Weight "0"
type Weight "-16"
type Weight "0"
type Weight "2"
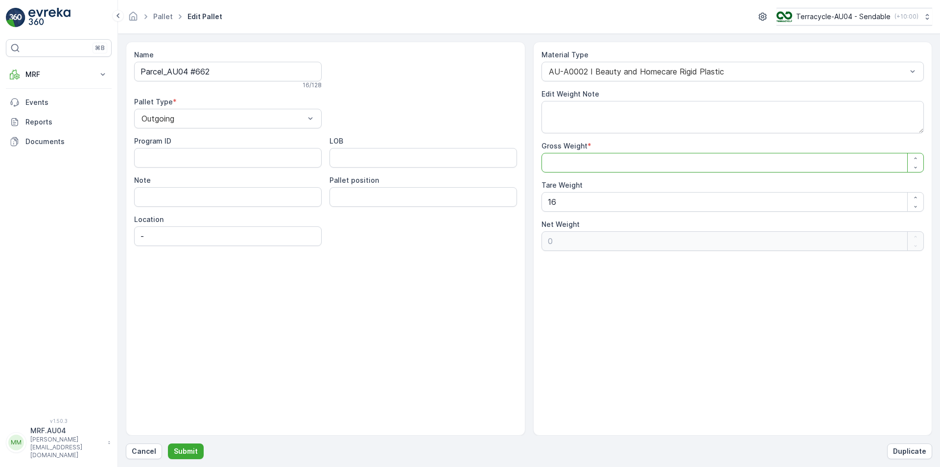
type Weight "-14"
type Weight "24"
type Weight "8"
type Weight "0"
type Weight "24"
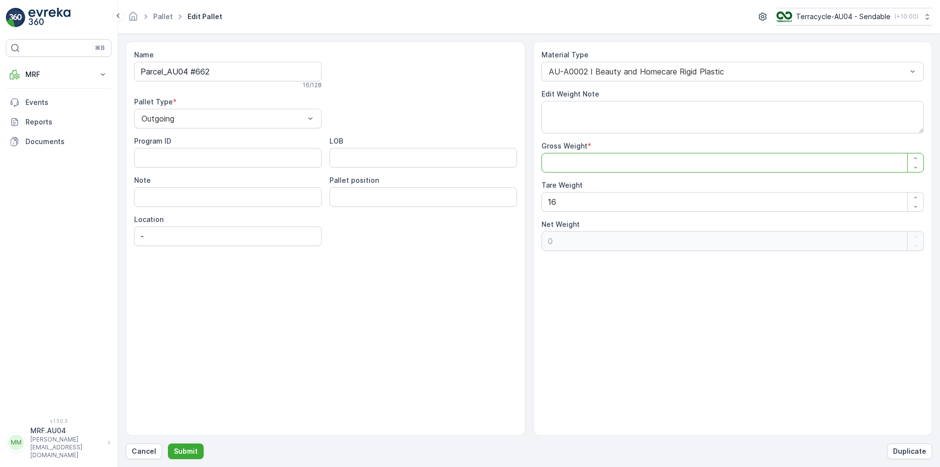
type Weight "8"
type Weight "249"
type Weight "233"
type Weight "24"
type Weight "8"
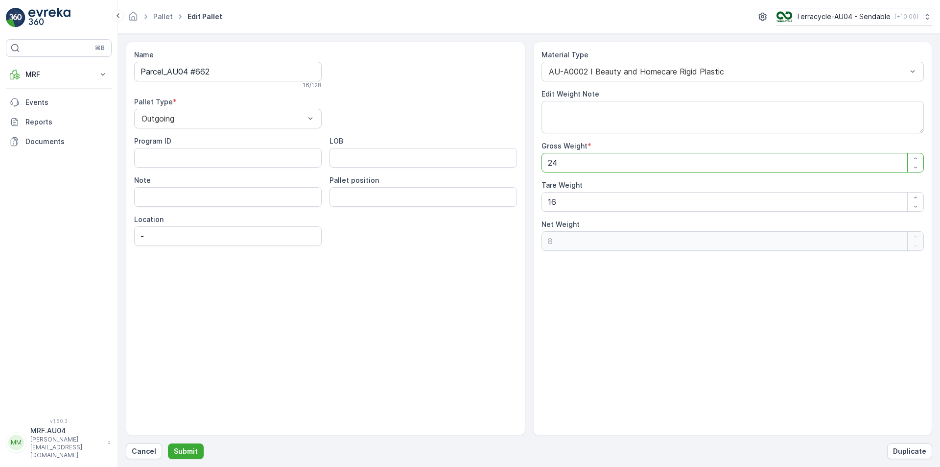
type Weight "246"
type Weight "230"
type Weight "246"
click at [169, 446] on button "Submit" at bounding box center [186, 451] width 36 height 16
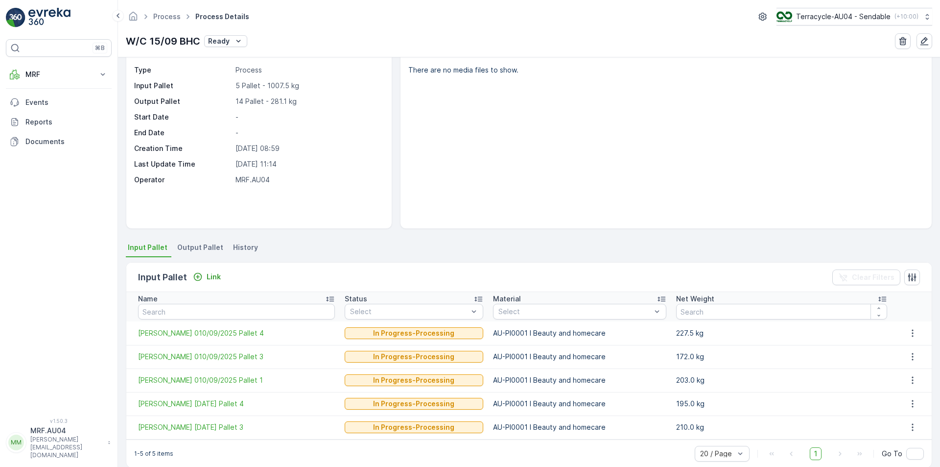
scroll to position [46, 0]
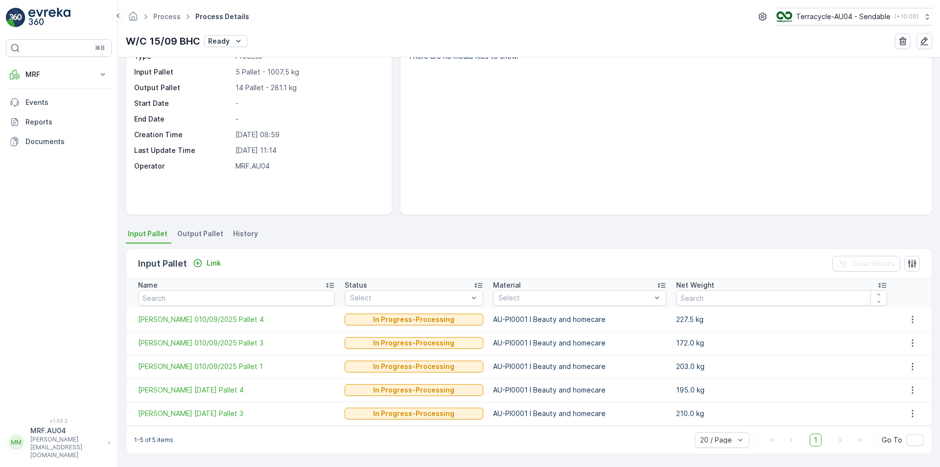
click at [199, 237] on span "Output Pallet" at bounding box center [200, 234] width 46 height 10
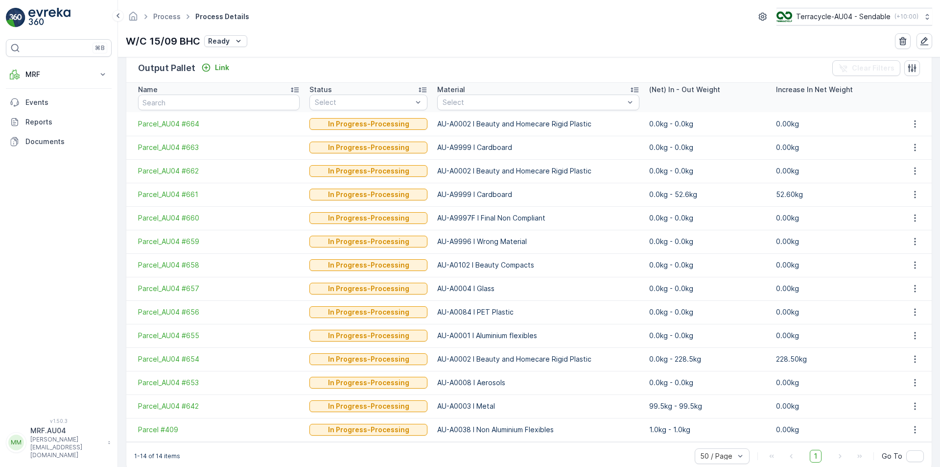
scroll to position [242, 0]
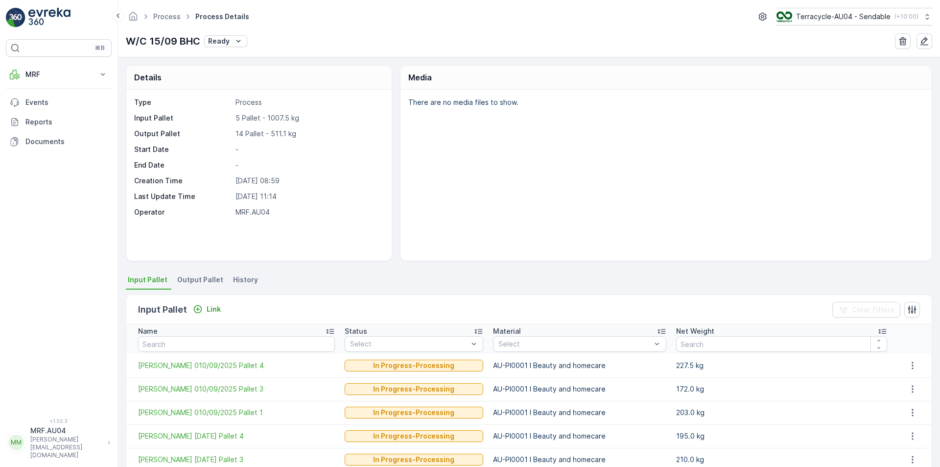
click at [198, 279] on span "Output Pallet" at bounding box center [200, 280] width 46 height 10
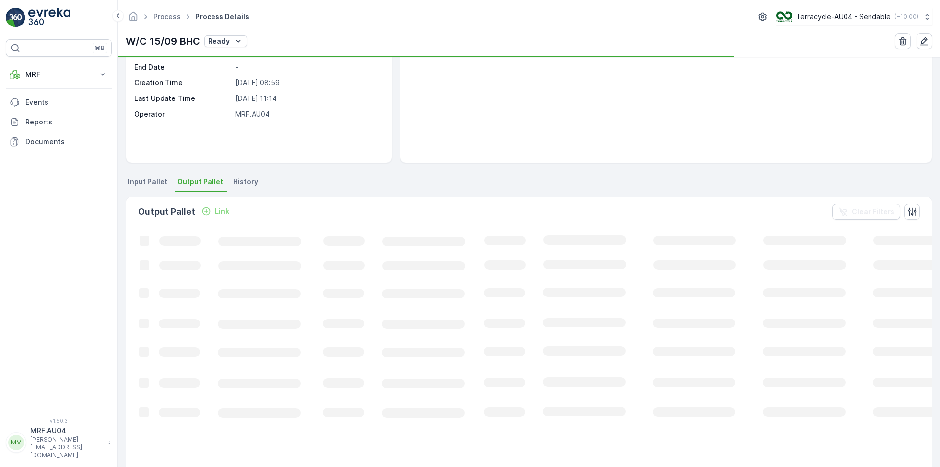
scroll to position [98, 0]
